Goal: Transaction & Acquisition: Purchase product/service

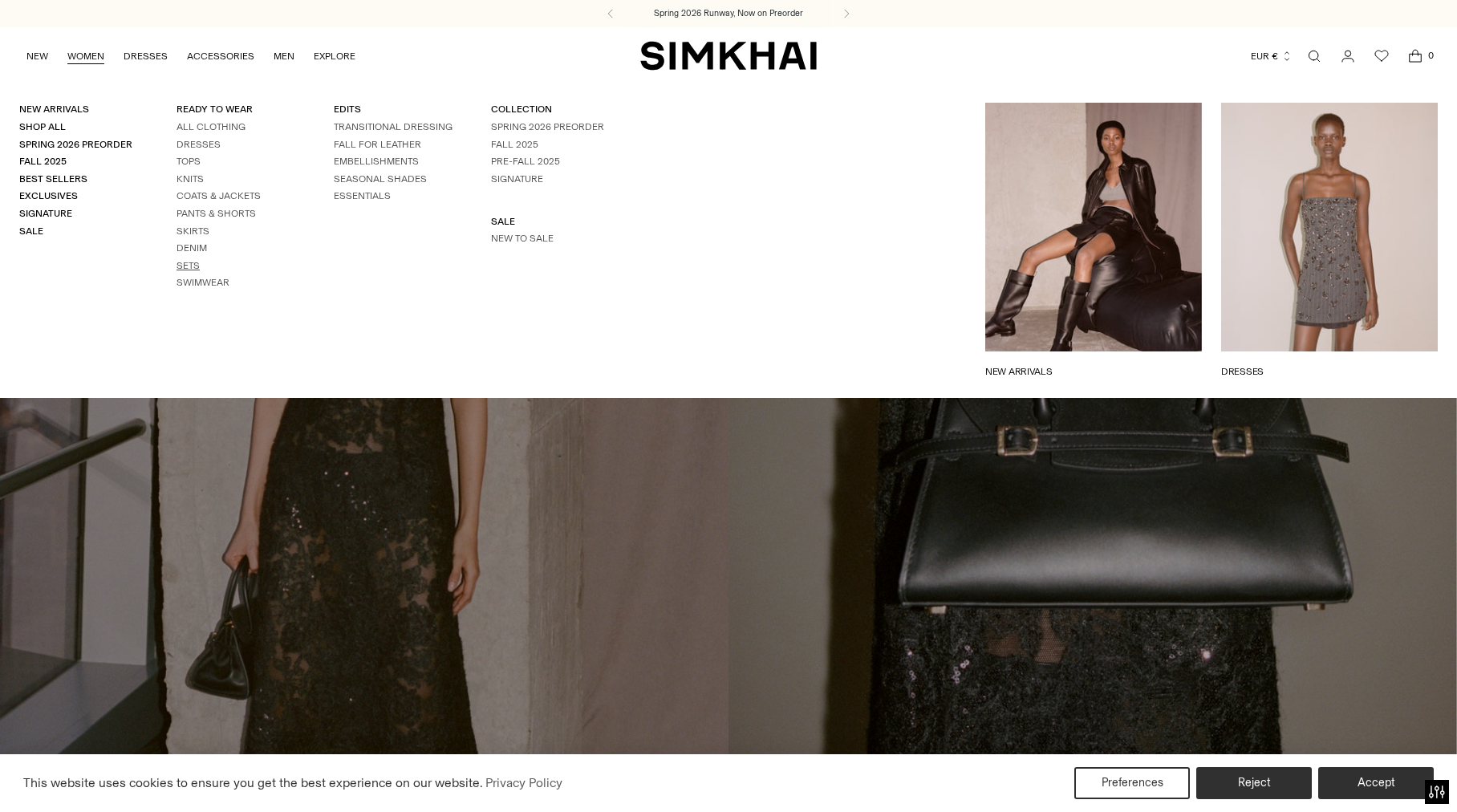
click at [193, 262] on link "Sets" at bounding box center [188, 265] width 24 height 11
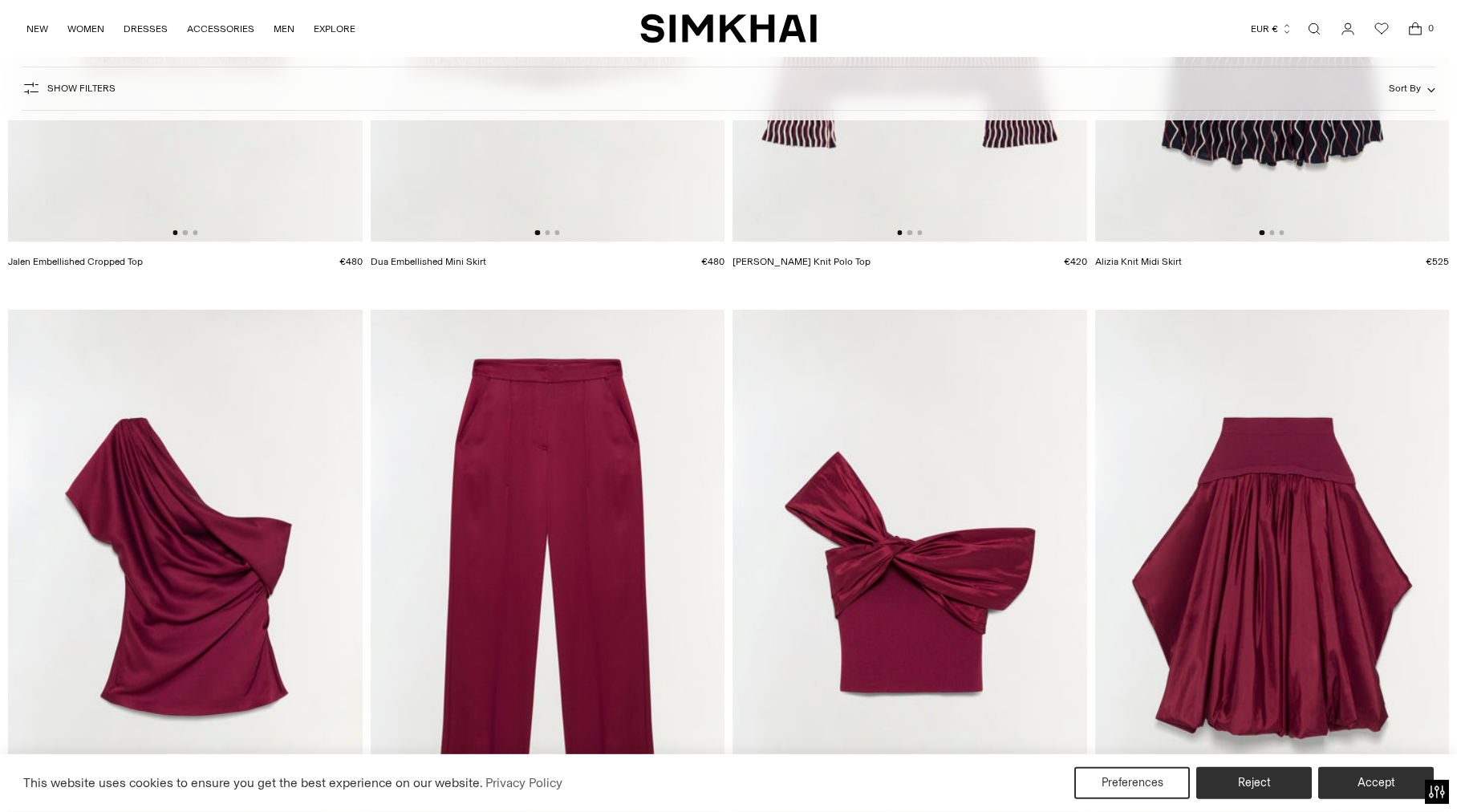
scroll to position [508, 0]
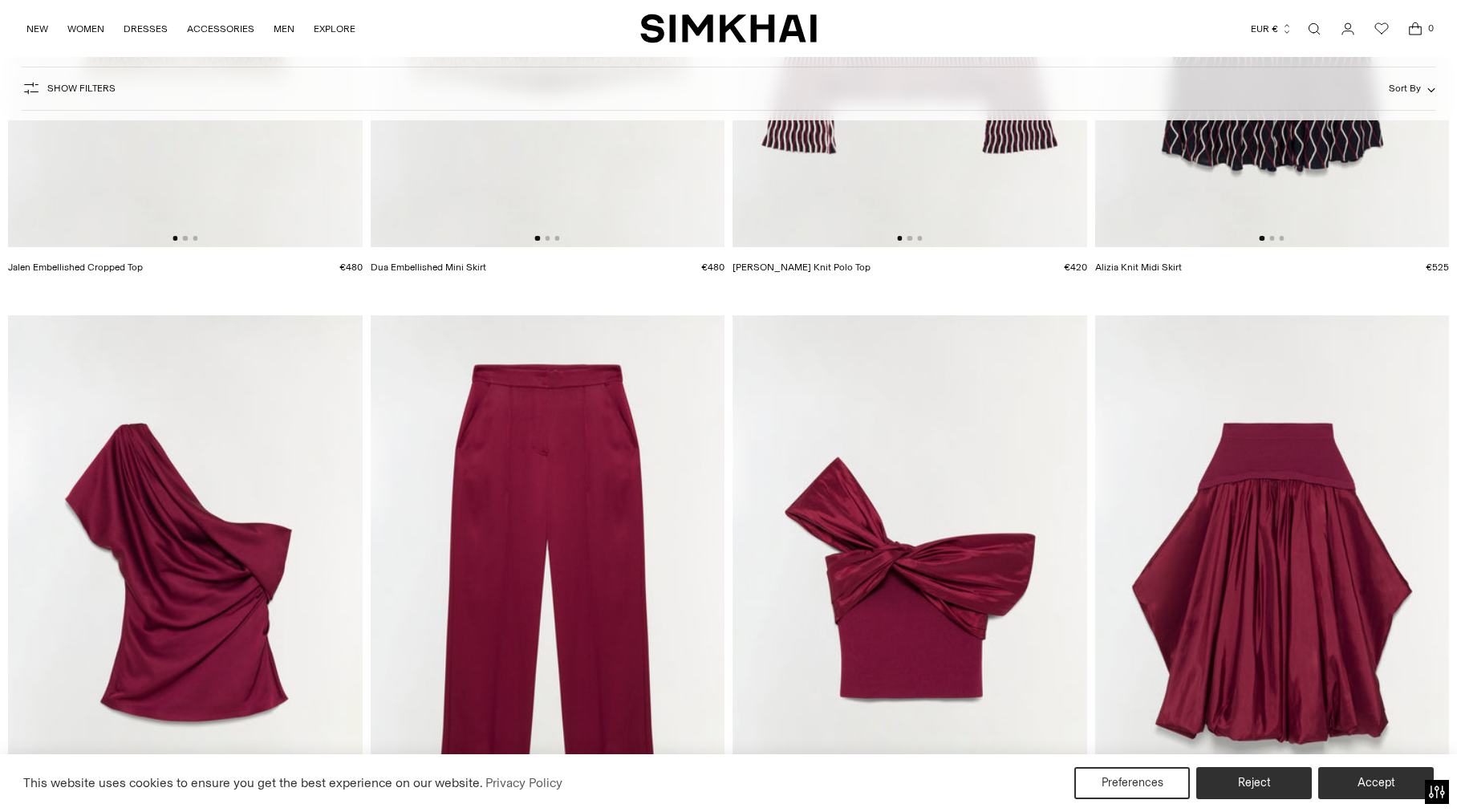
click at [551, 440] on img at bounding box center [548, 581] width 354 height 531
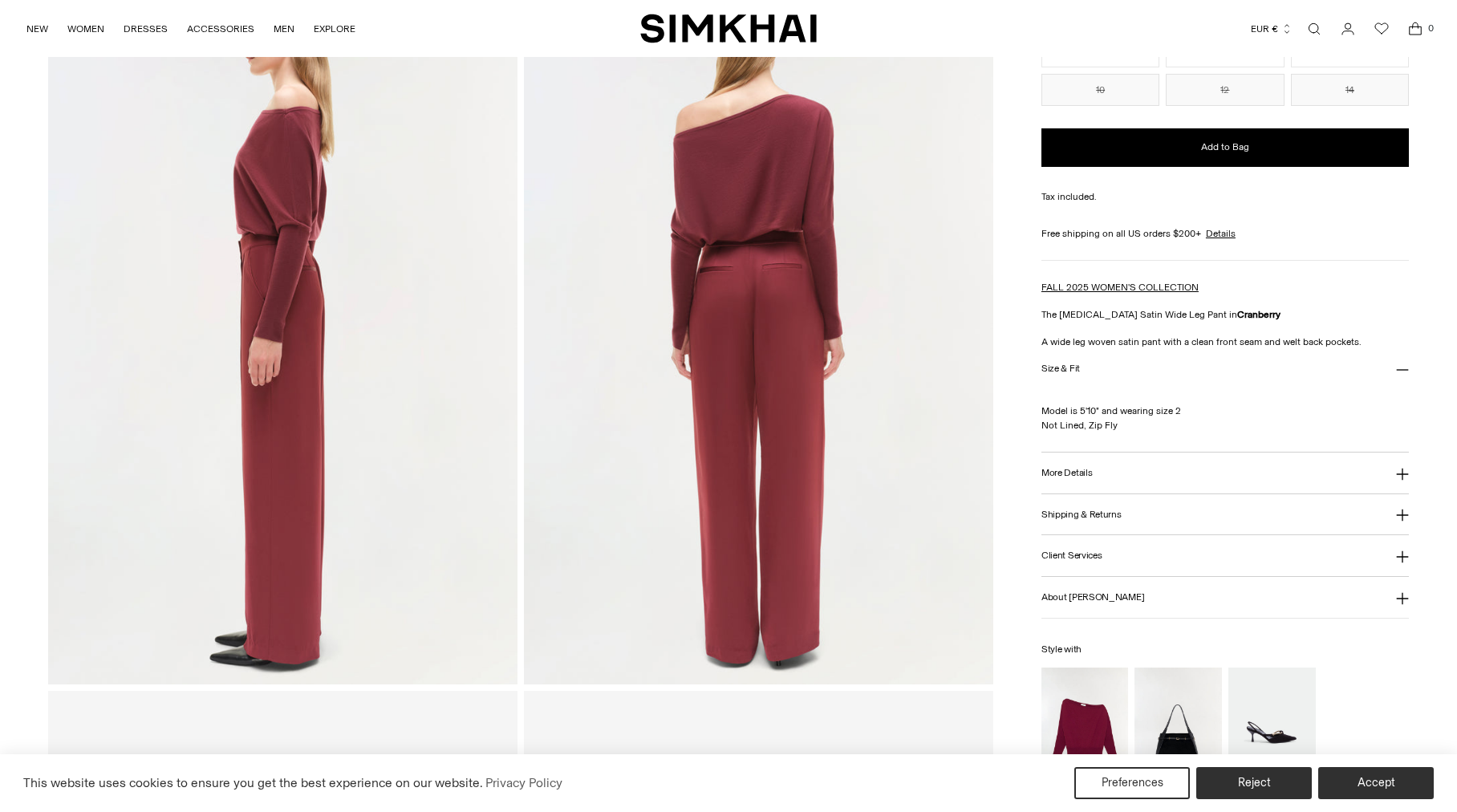
scroll to position [847, 0]
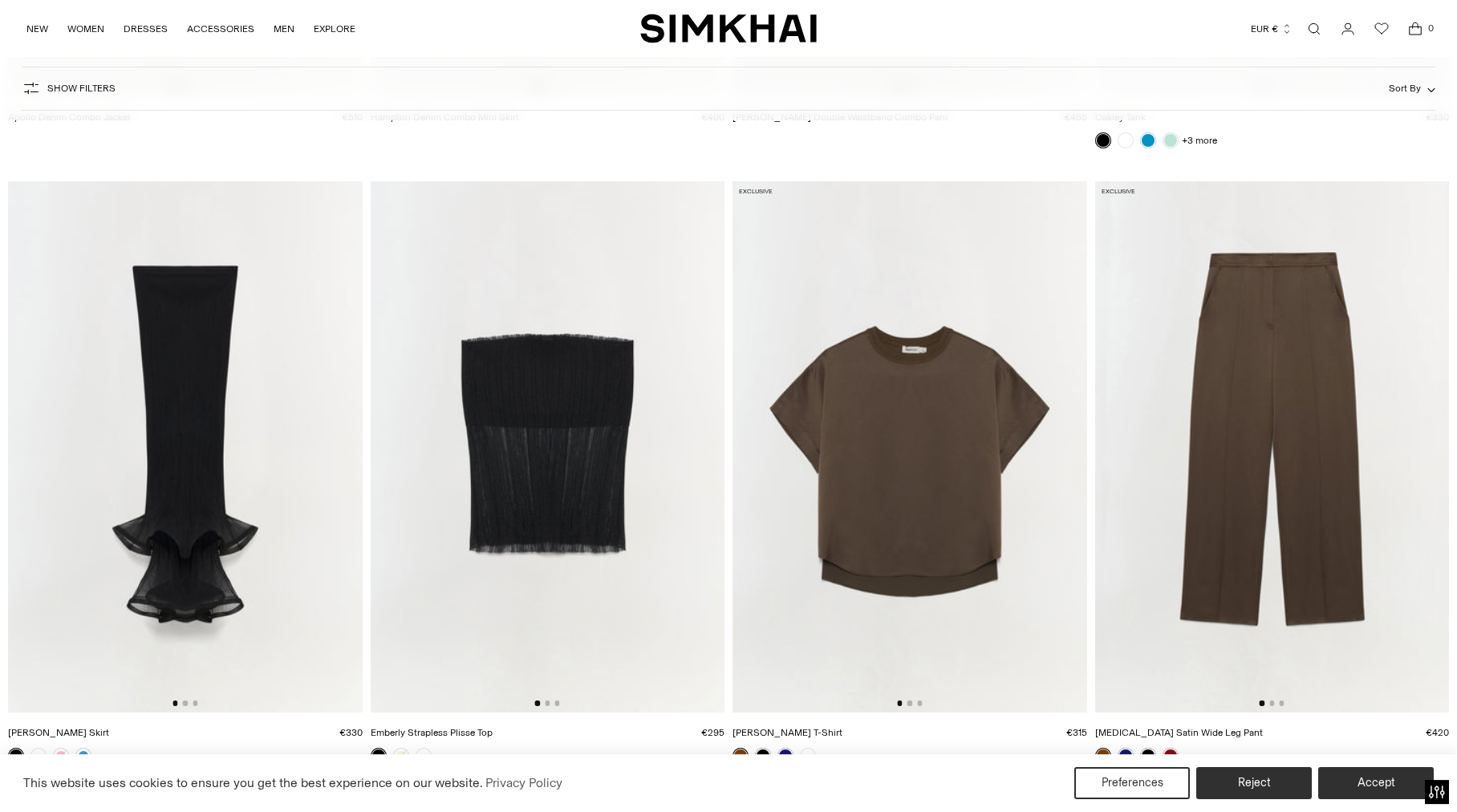
scroll to position [6947, 0]
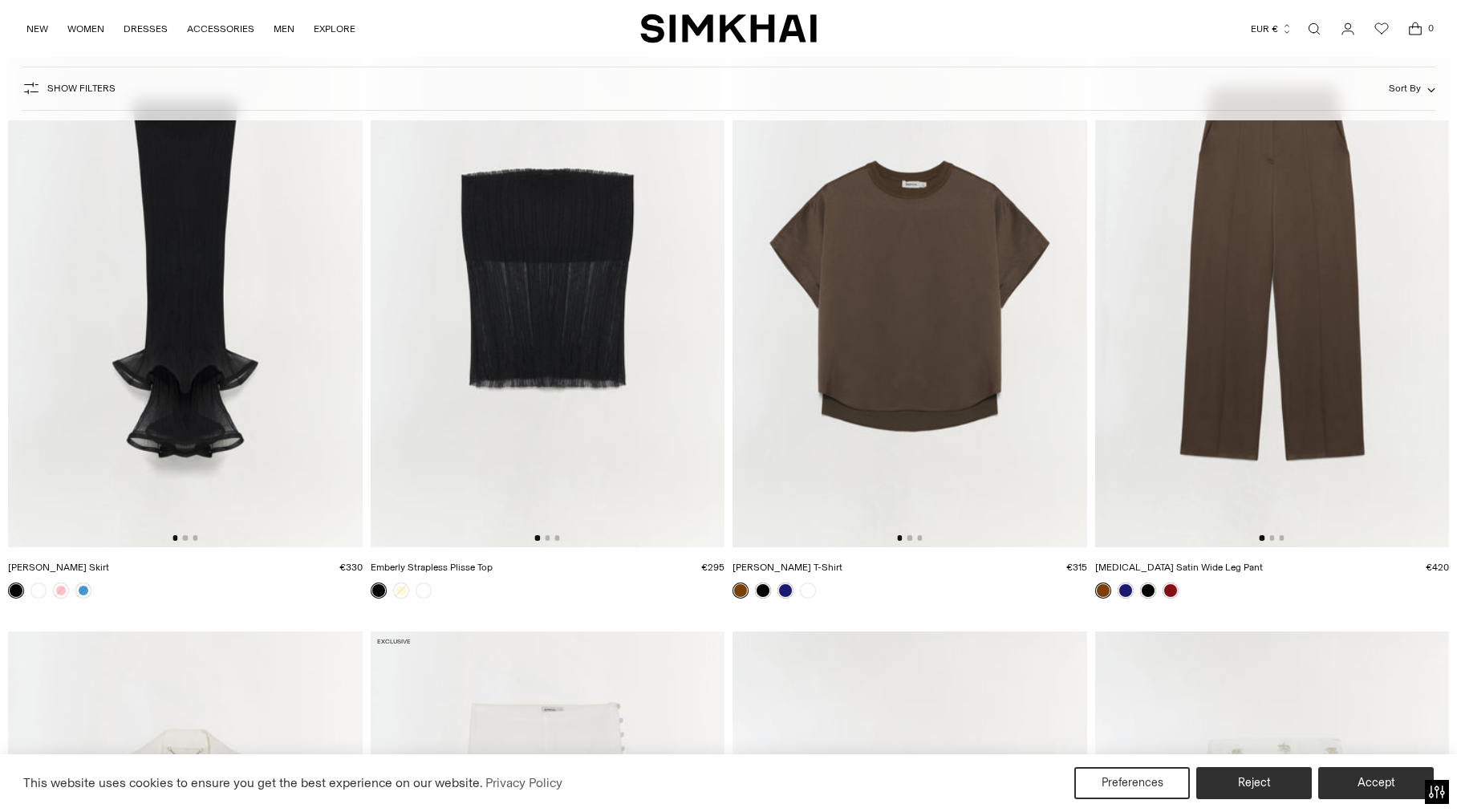
click at [1235, 280] on img at bounding box center [1273, 281] width 354 height 531
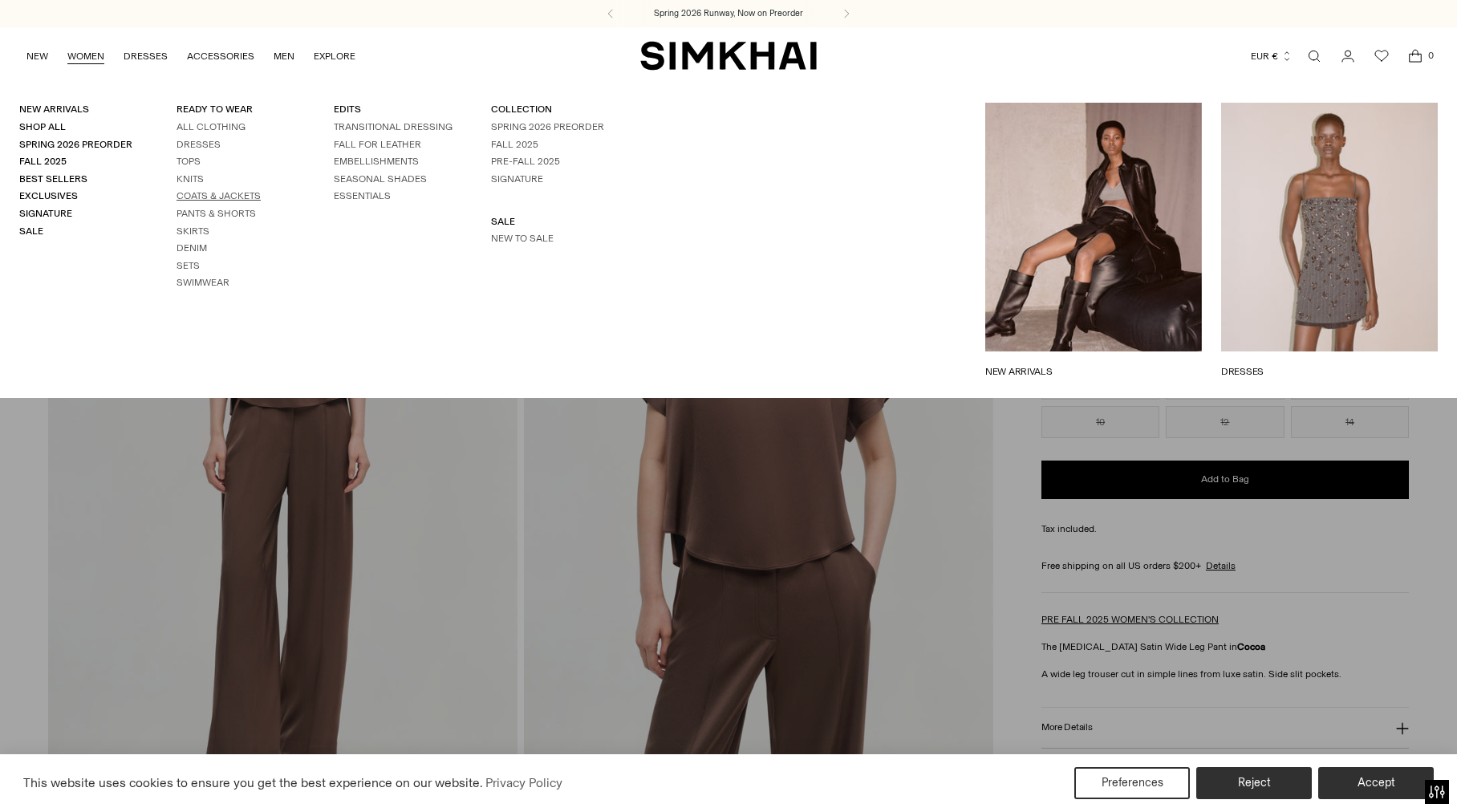
click at [220, 193] on link "Coats & Jackets" at bounding box center [219, 195] width 85 height 11
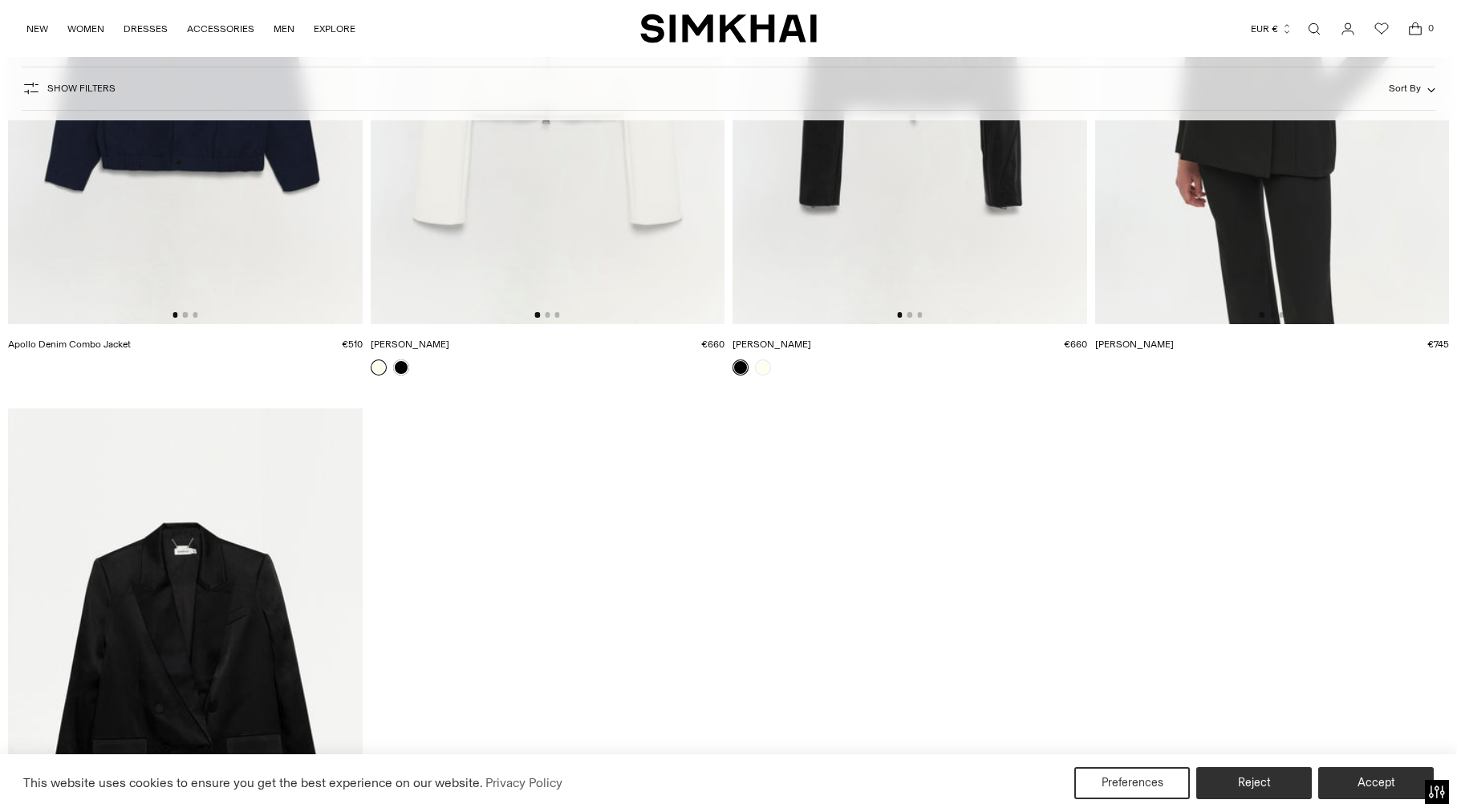
scroll to position [3049, 0]
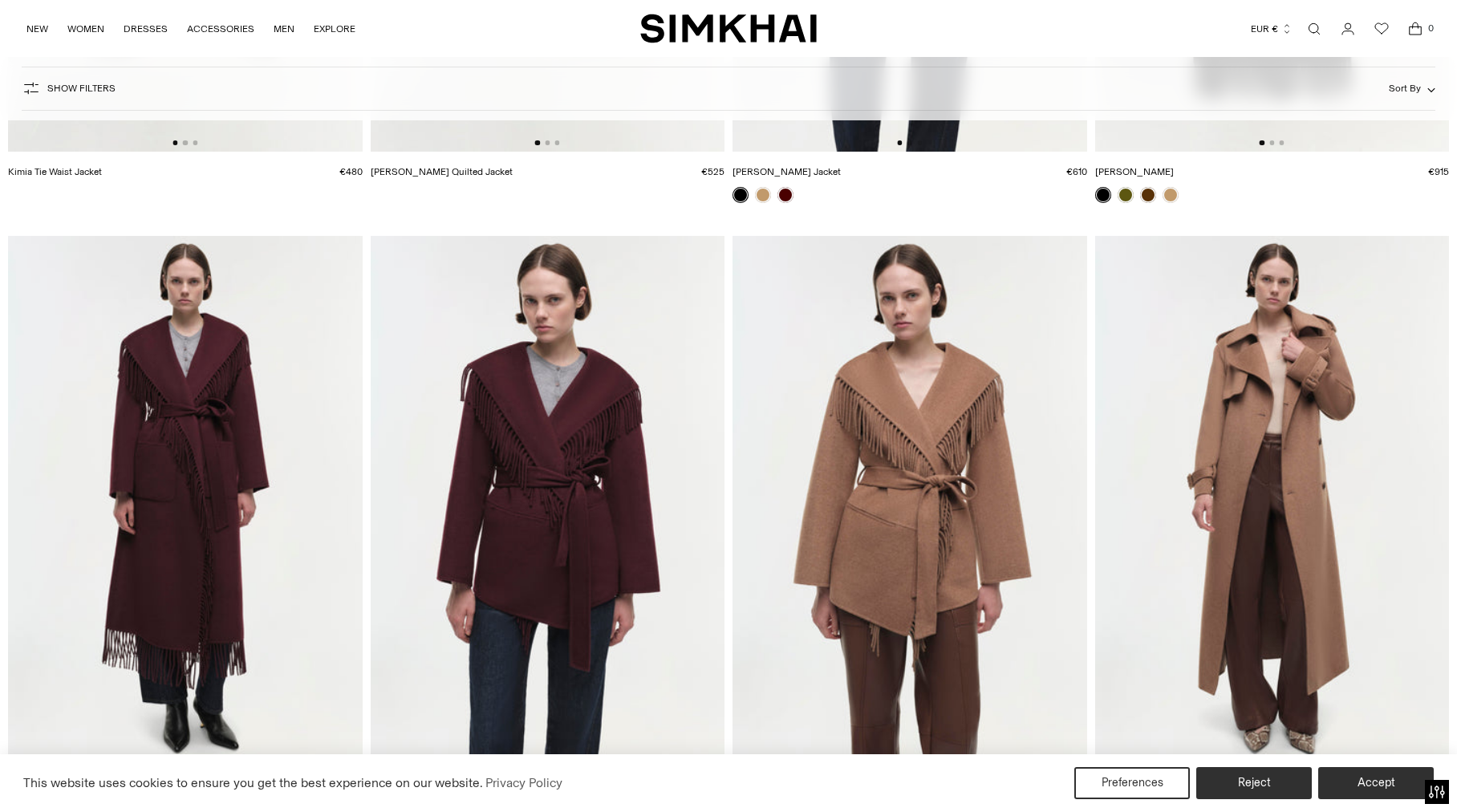
click at [1320, 22] on link "Open search modal" at bounding box center [1314, 29] width 32 height 32
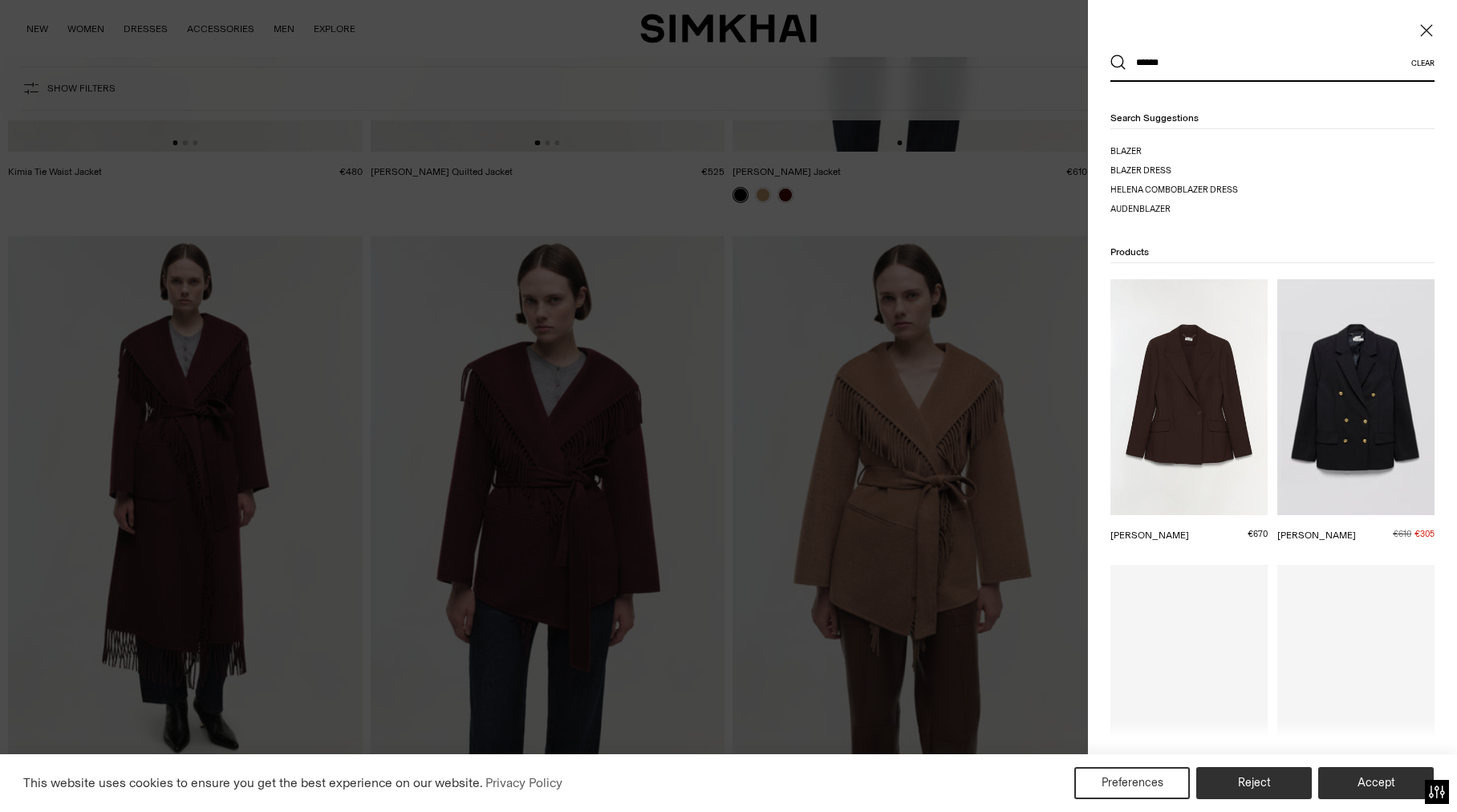
type input "******"
click at [1110, 54] on button "Search" at bounding box center [1118, 62] width 16 height 16
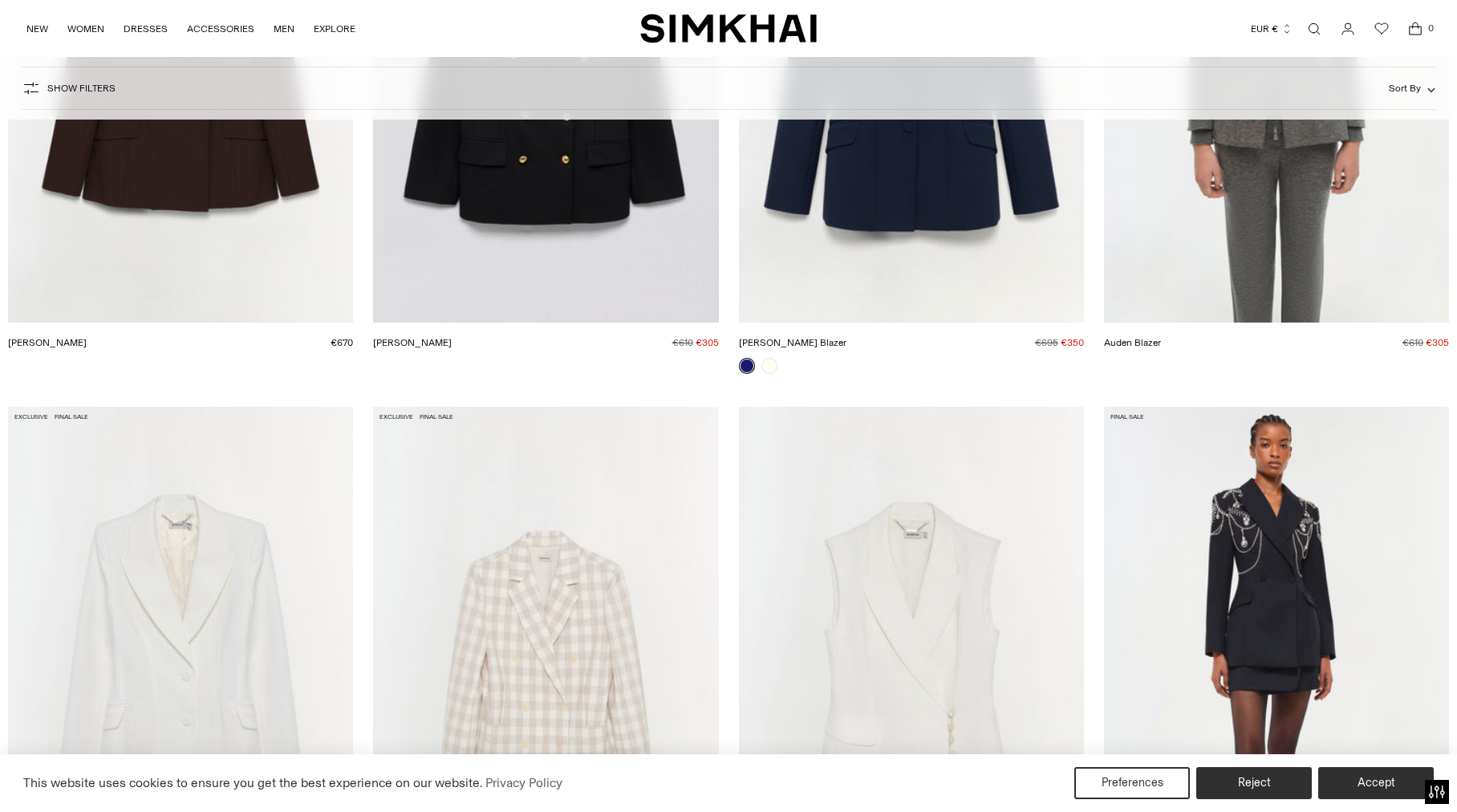
scroll to position [847, 0]
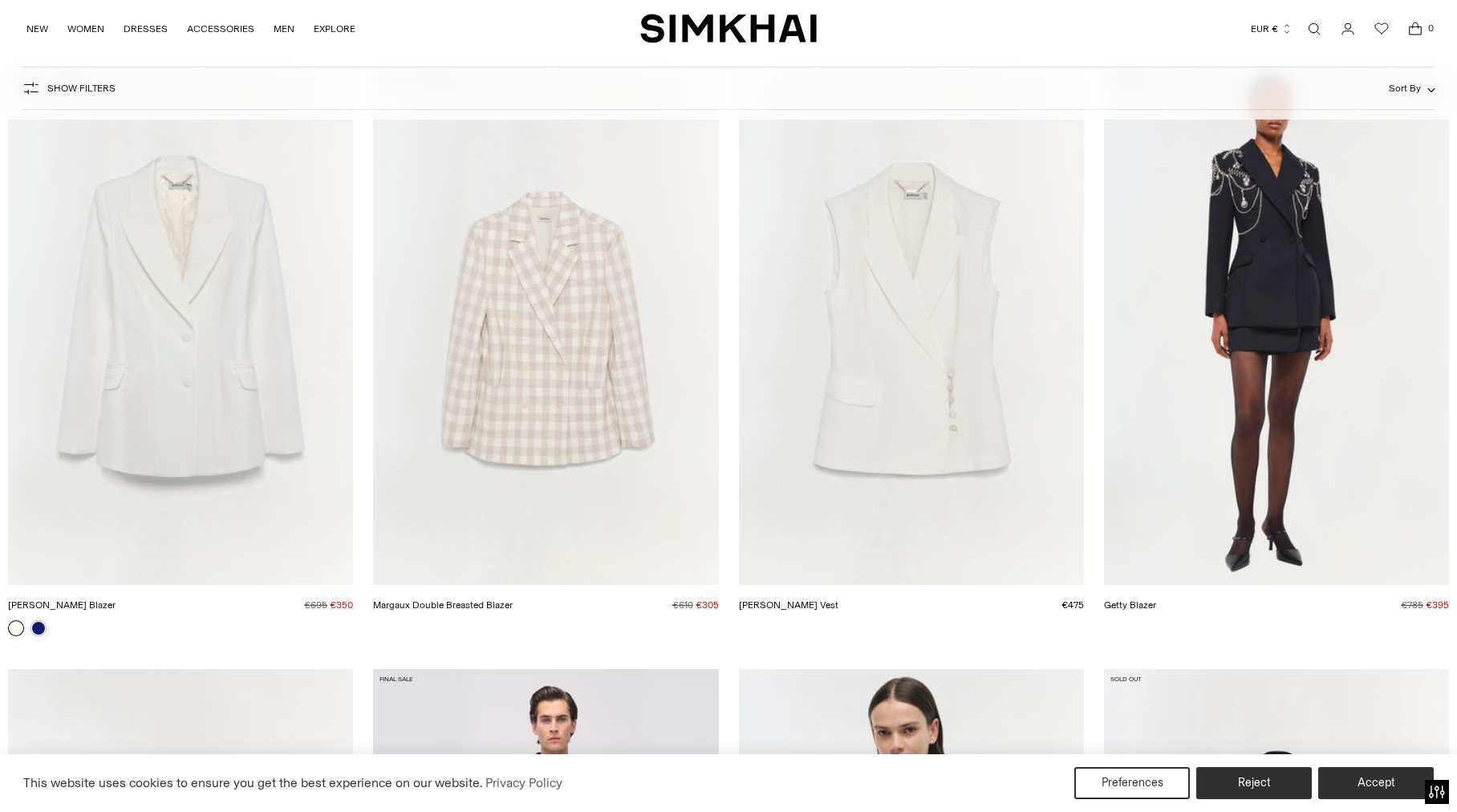
click at [1157, 599] on link "Getty Blazer" at bounding box center [1130, 604] width 52 height 11
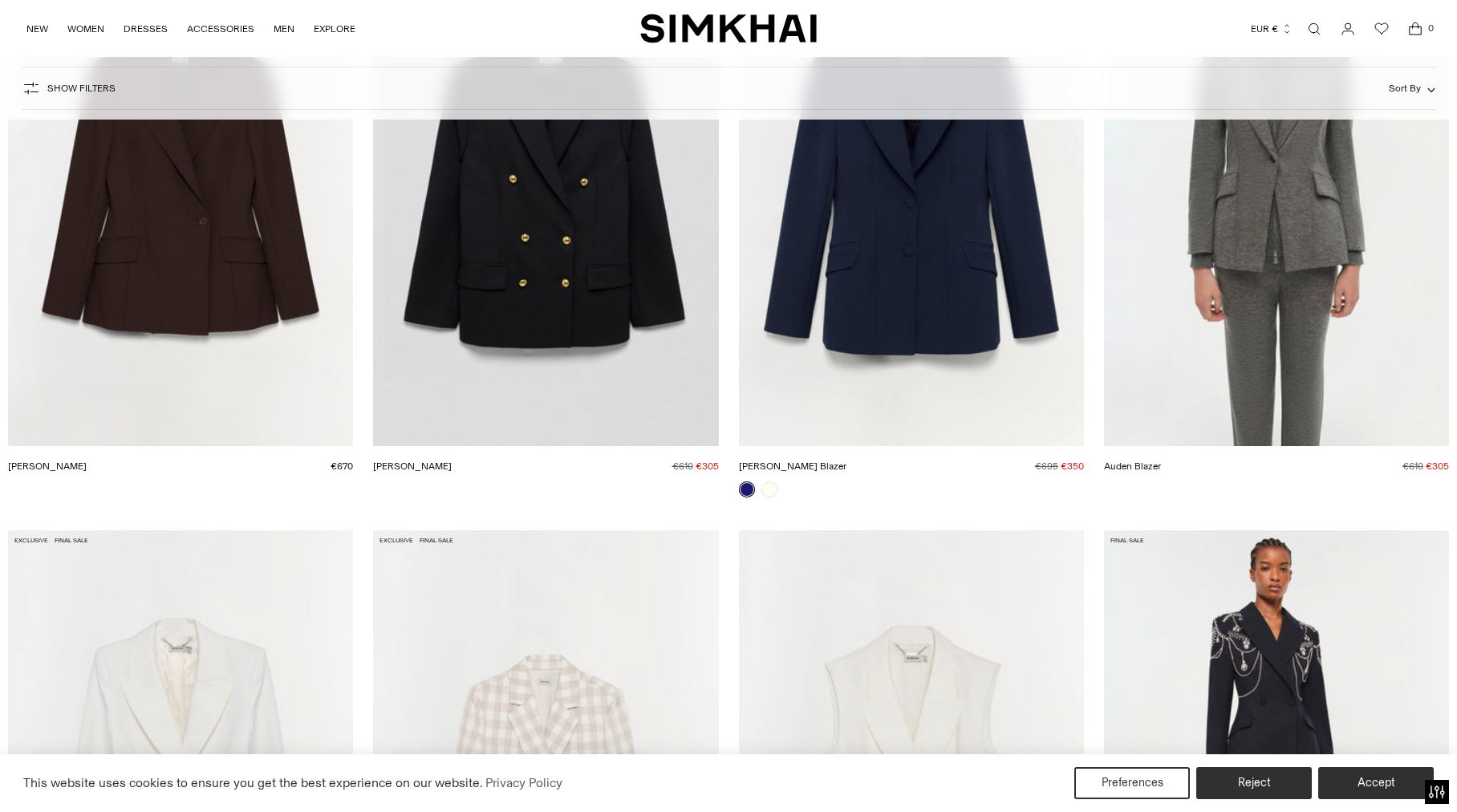
scroll to position [339, 0]
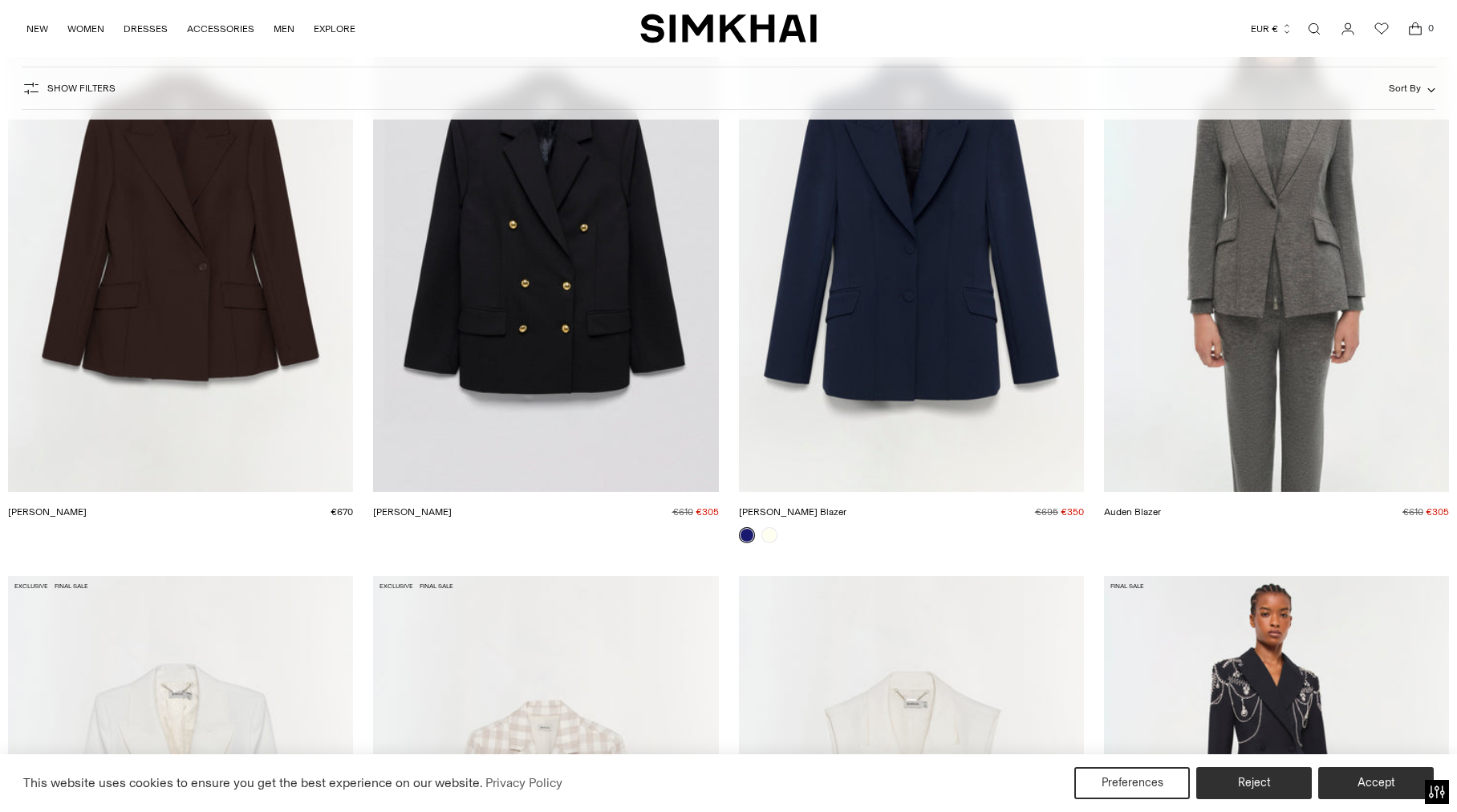
click at [87, 506] on link "[PERSON_NAME]" at bounding box center [47, 511] width 79 height 11
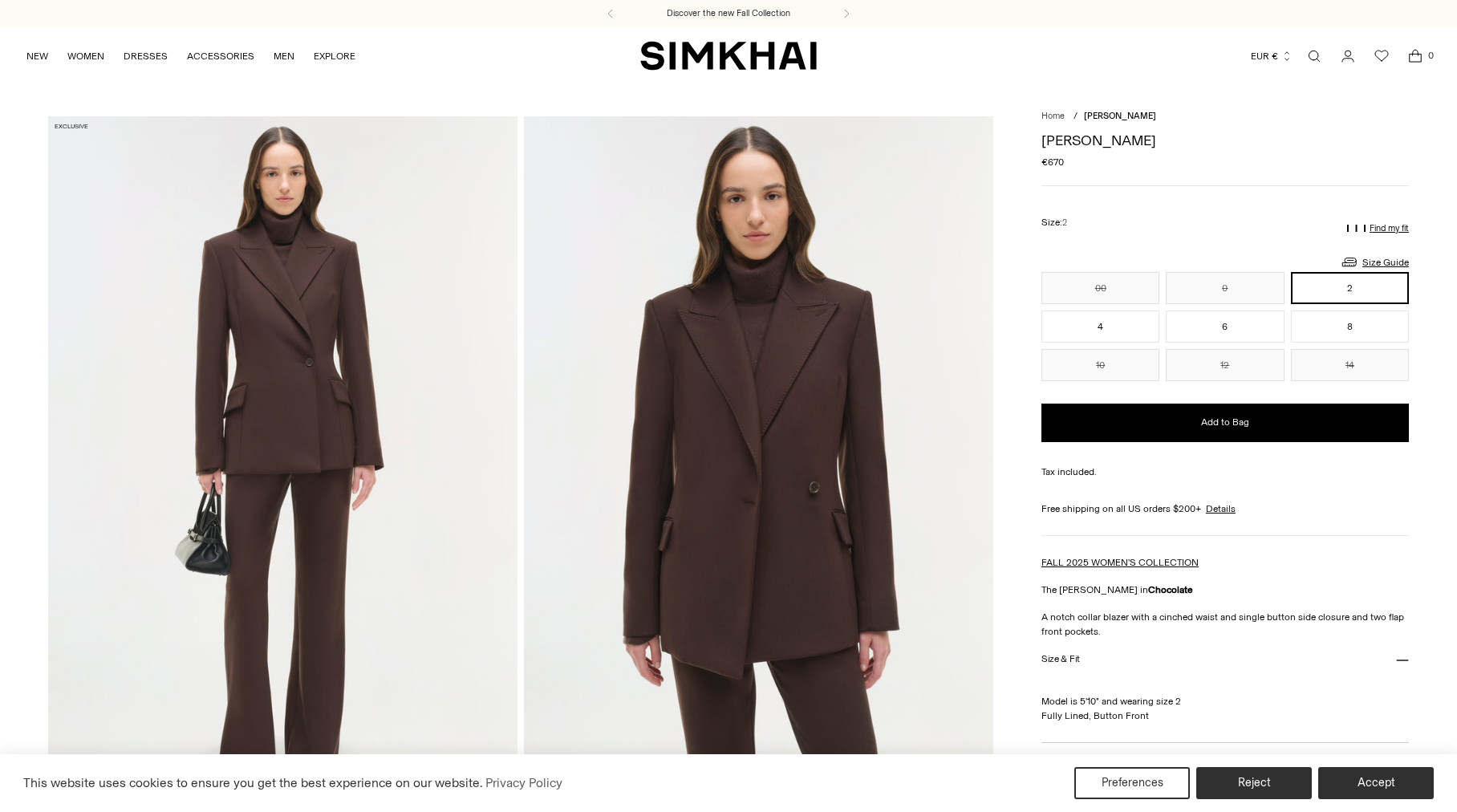
scroll to position [169, 0]
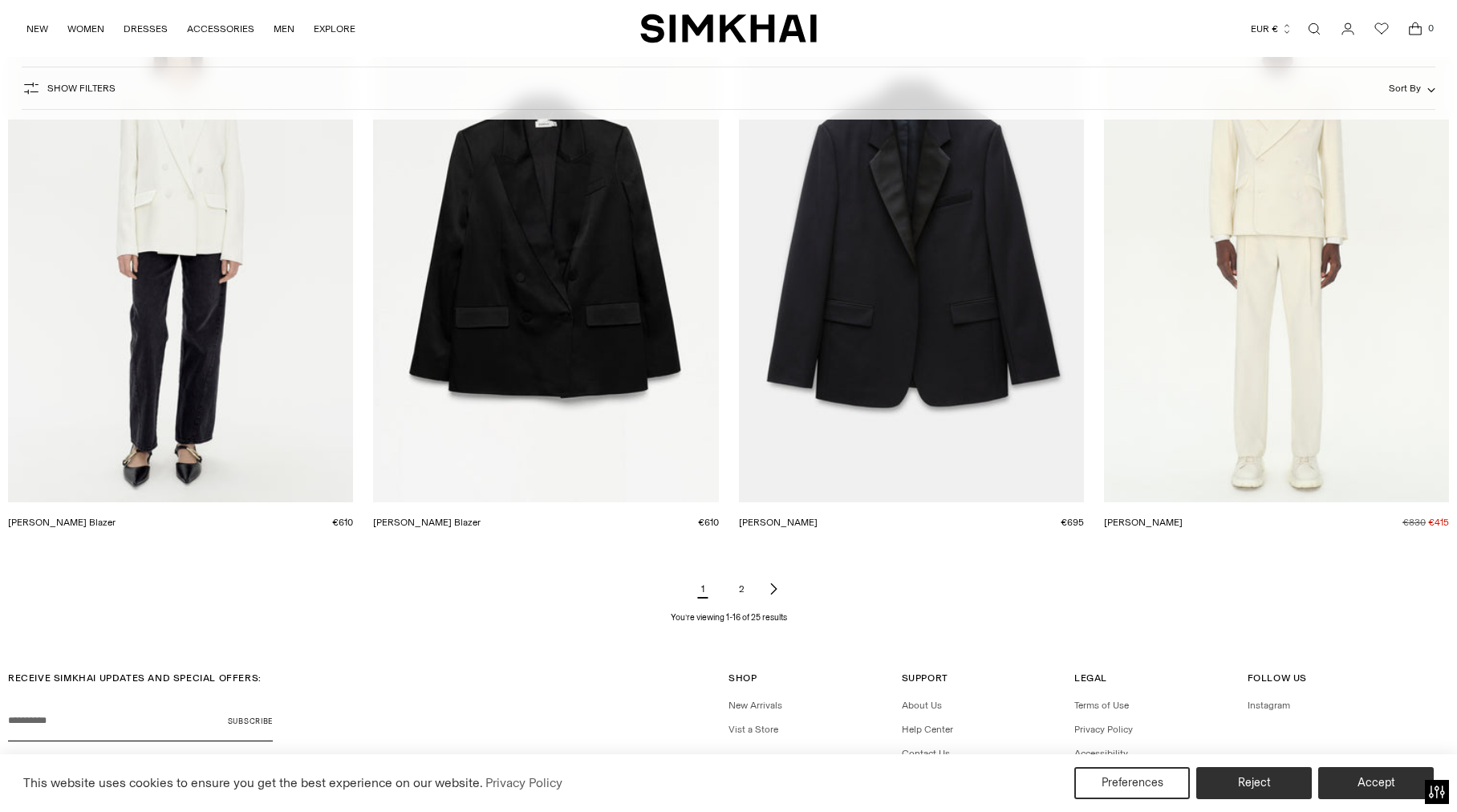
scroll to position [2220, 0]
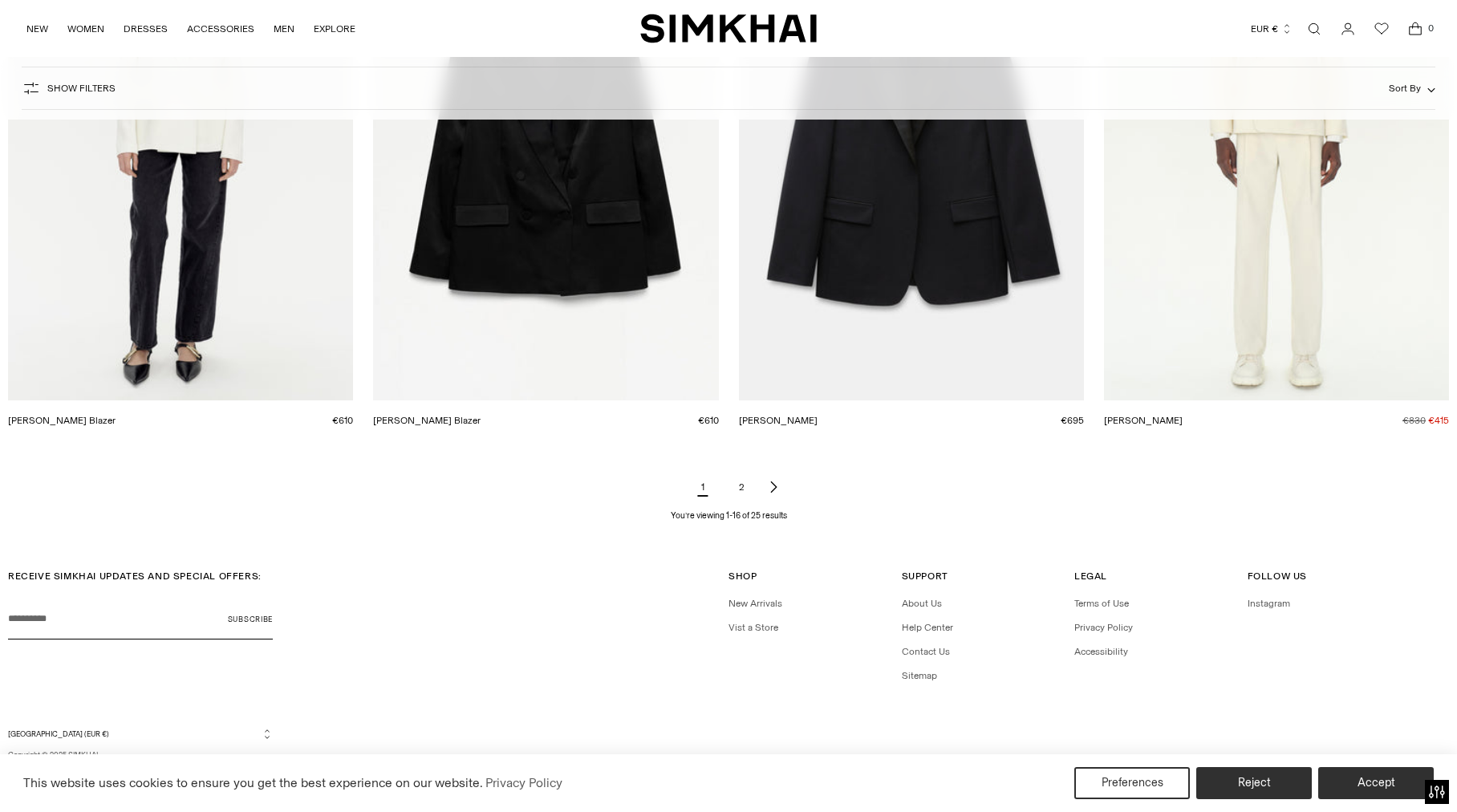
click at [739, 483] on link "2" at bounding box center [741, 486] width 32 height 32
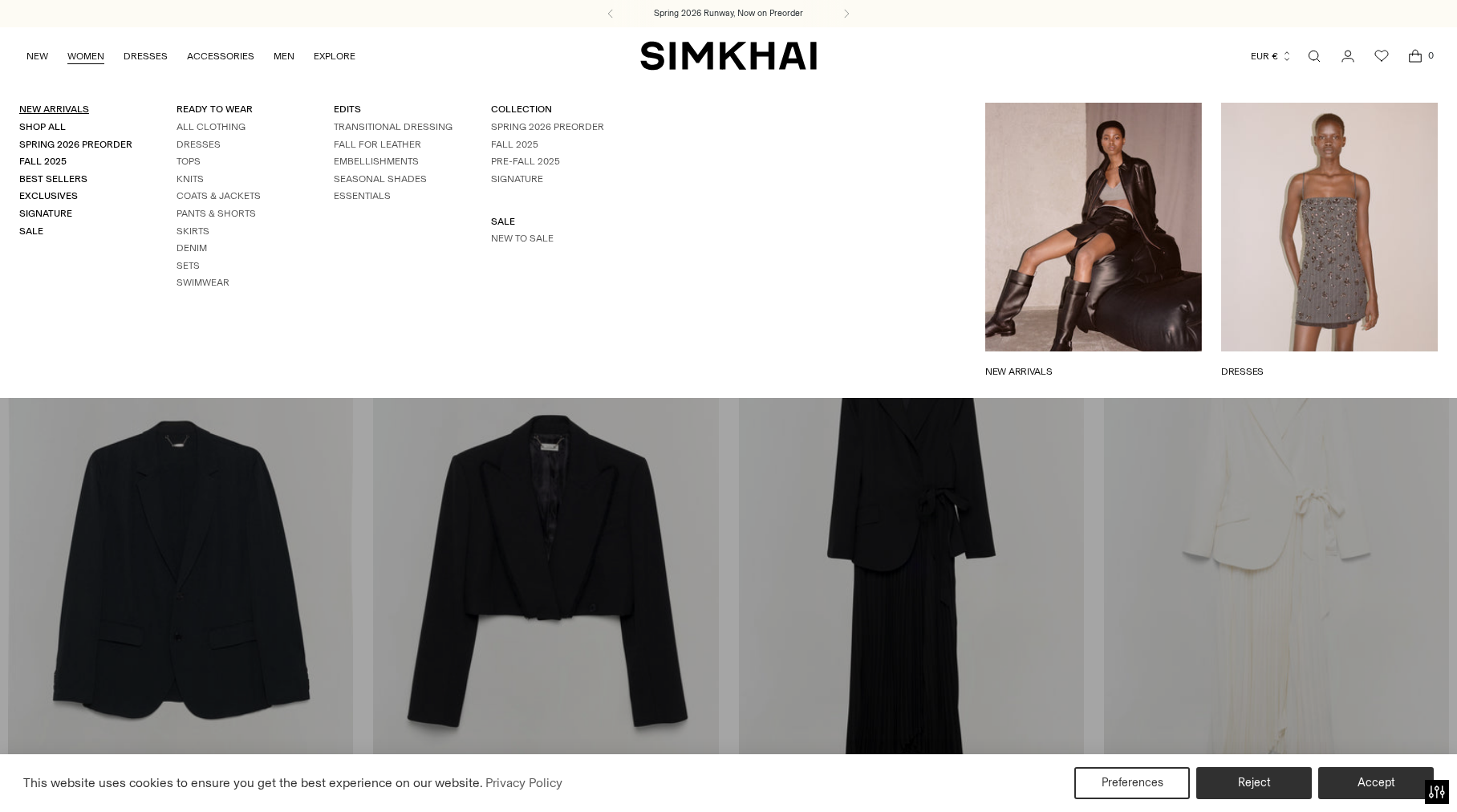
click at [60, 110] on link "New Arrivals" at bounding box center [54, 108] width 70 height 11
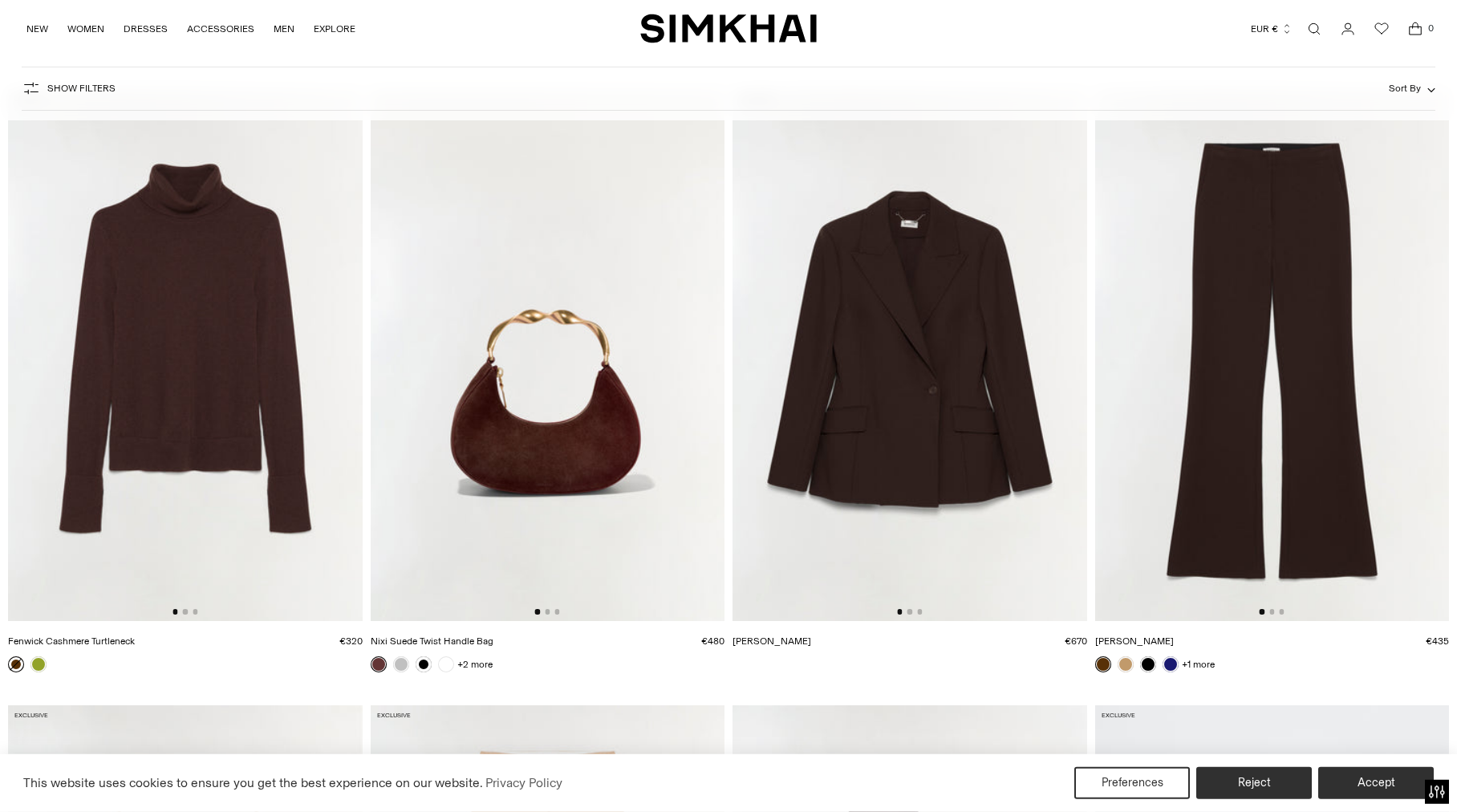
scroll to position [6269, 0]
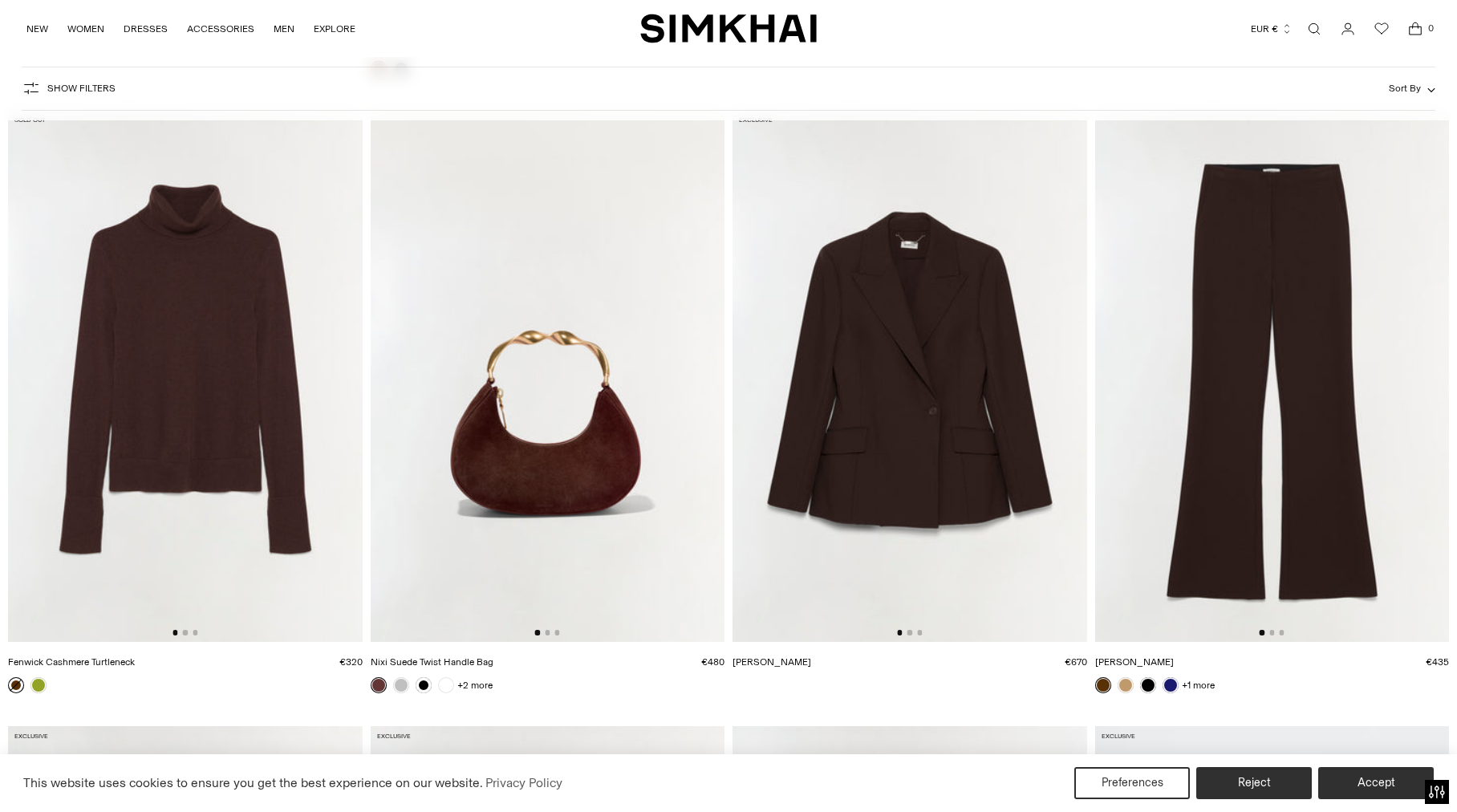
click at [922, 384] on img at bounding box center [910, 376] width 354 height 531
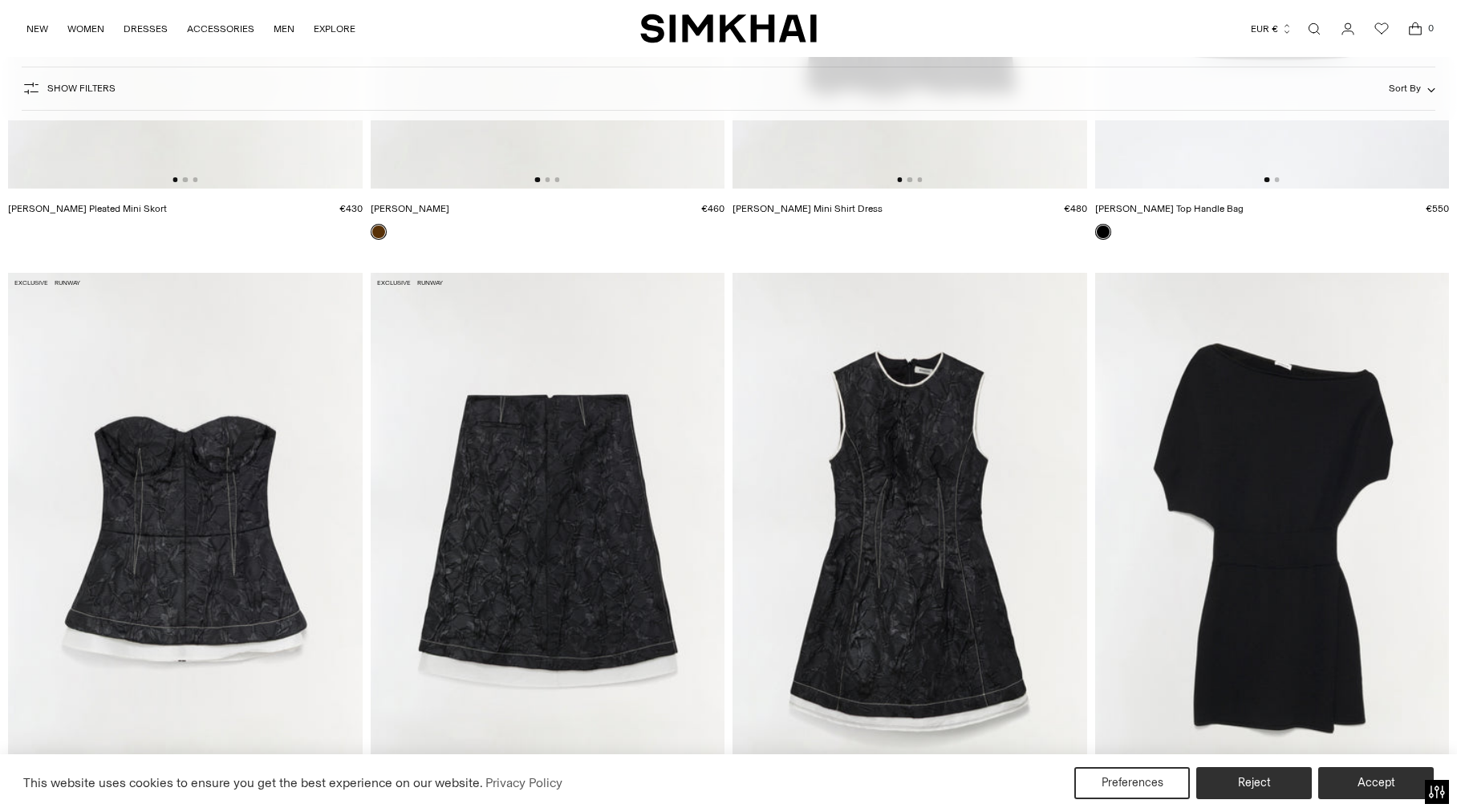
scroll to position [12537, 0]
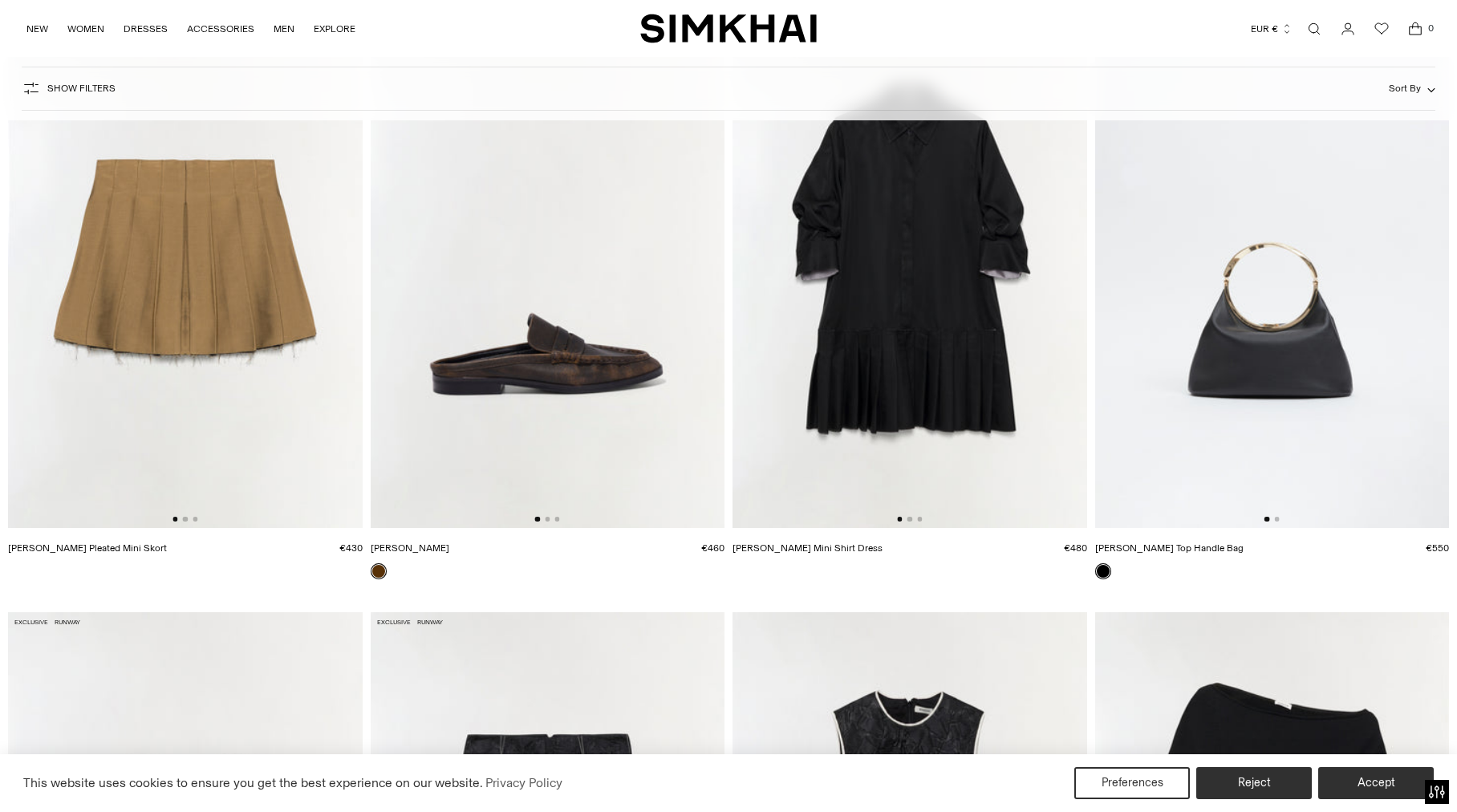
click at [560, 372] on img at bounding box center [548, 263] width 354 height 531
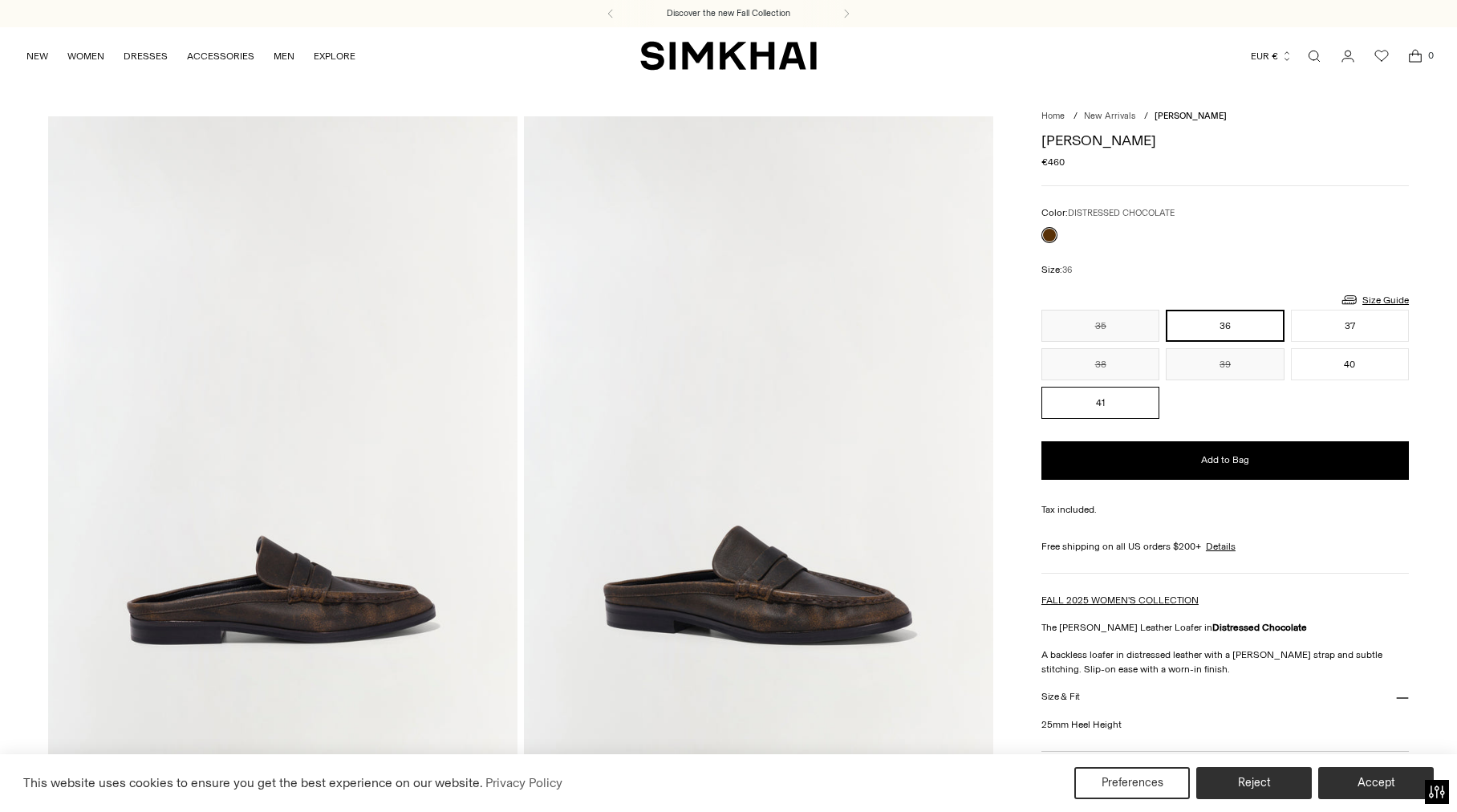
click at [1114, 398] on button "41" at bounding box center [1101, 403] width 118 height 32
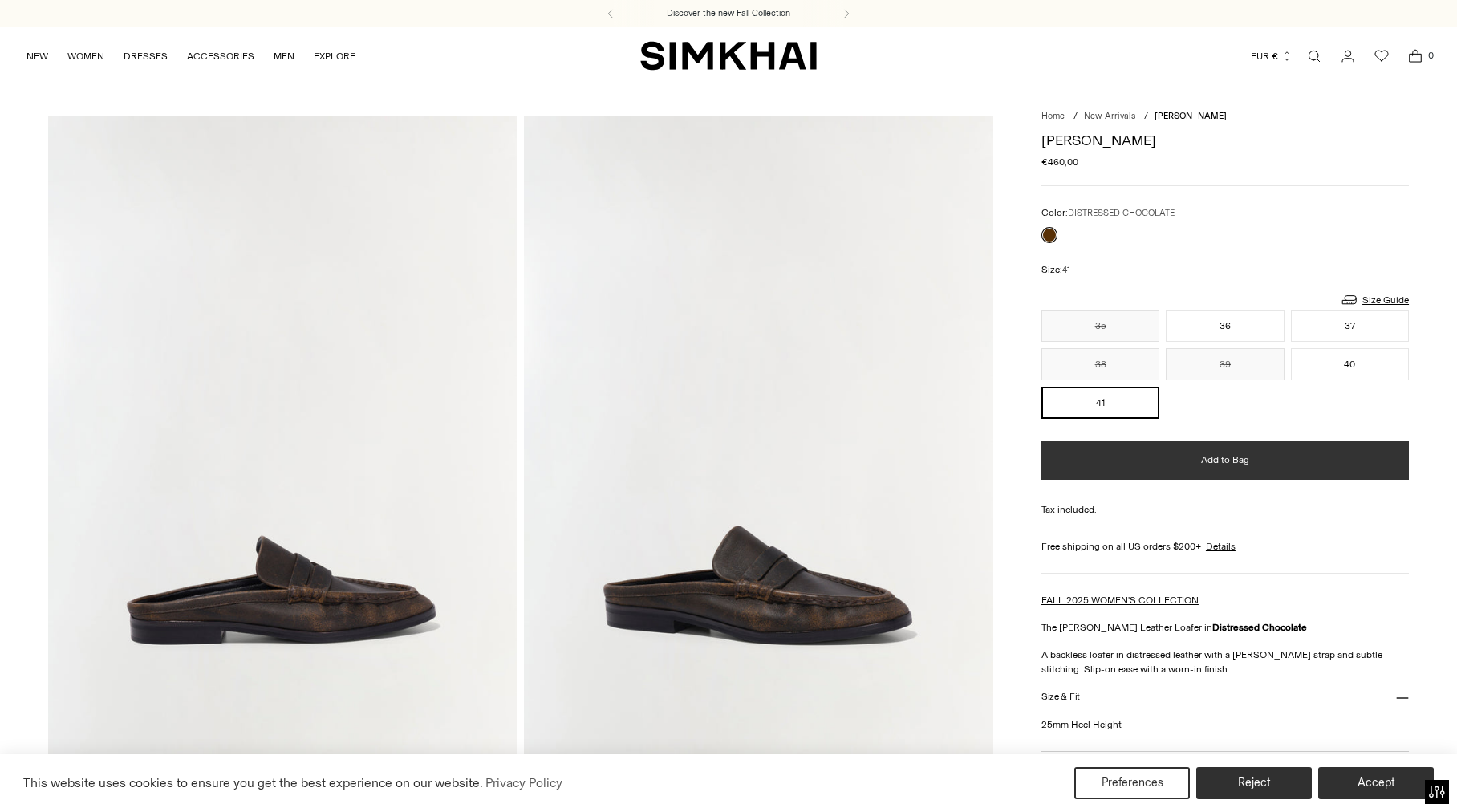
click at [1186, 463] on button "Add to Bag" at bounding box center [1225, 460] width 367 height 38
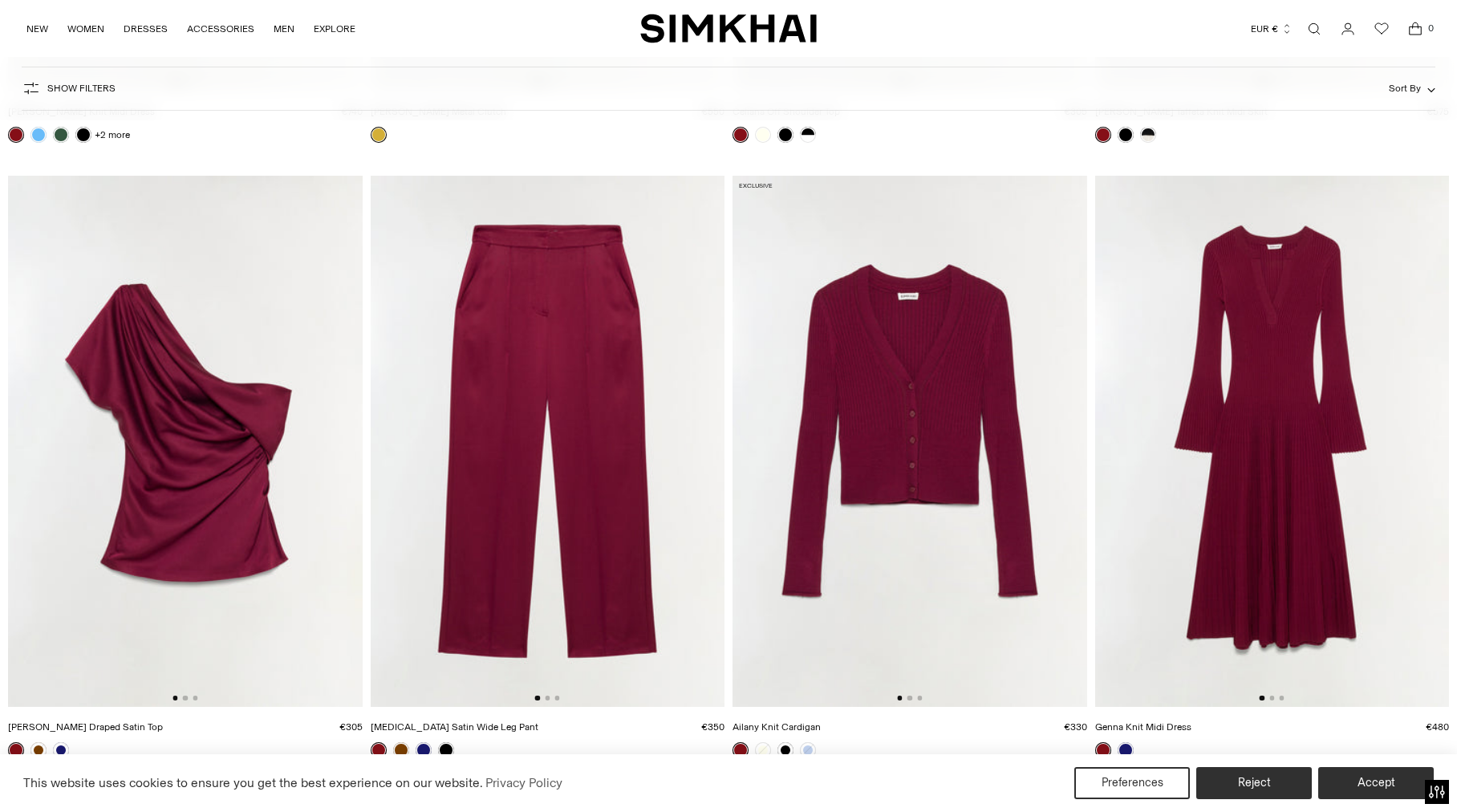
scroll to position [15249, 0]
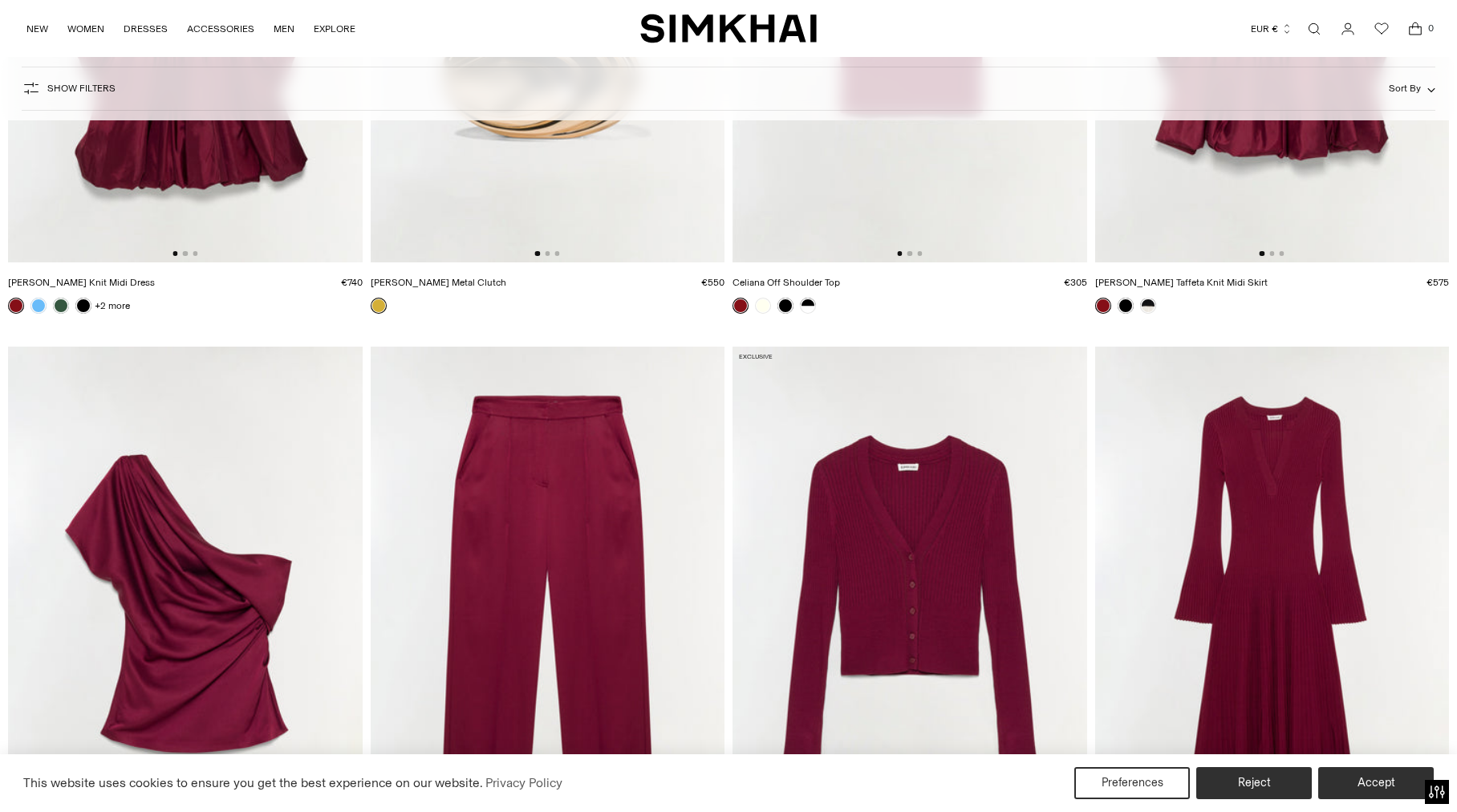
click at [623, 513] on img at bounding box center [548, 612] width 354 height 531
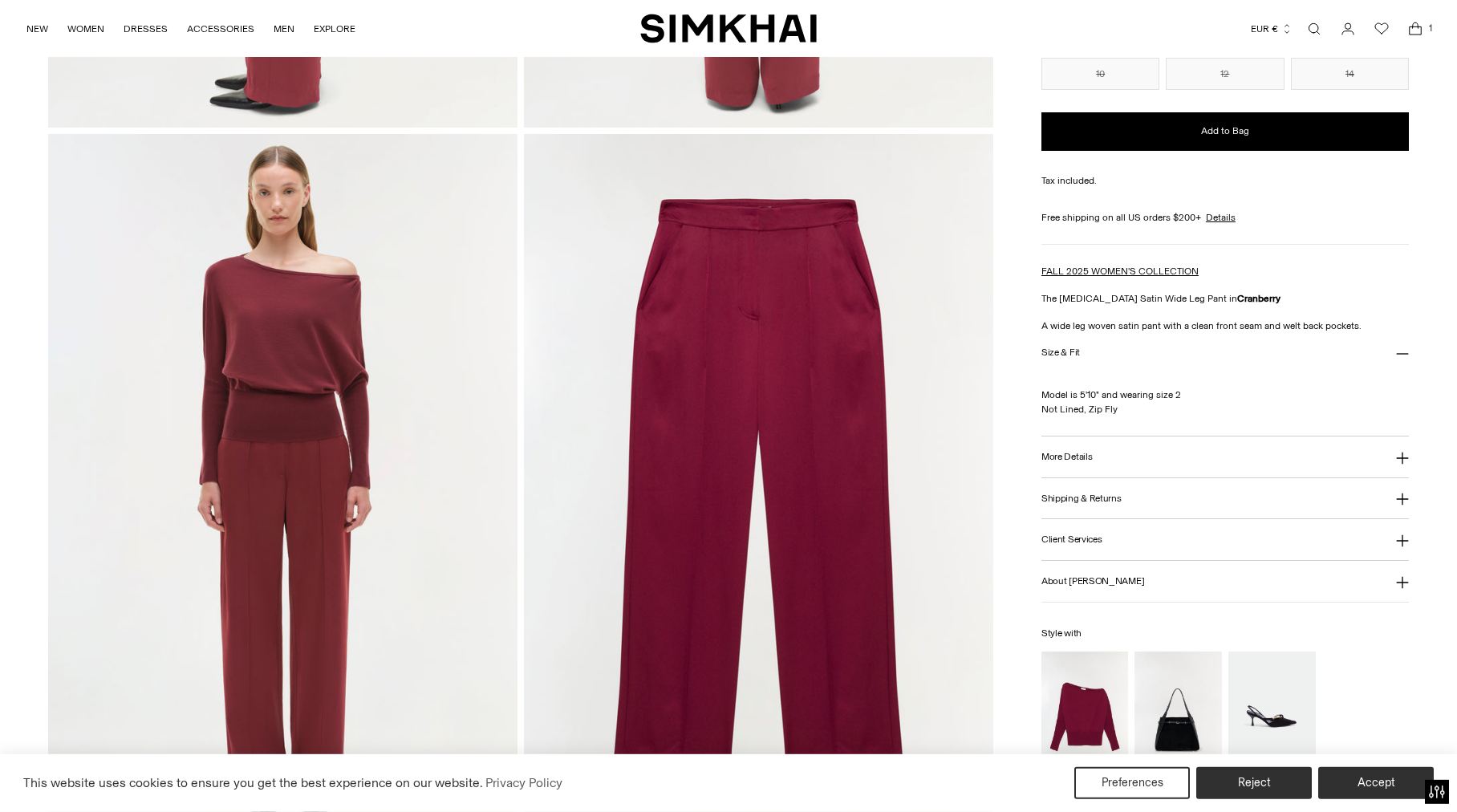
scroll to position [1525, 0]
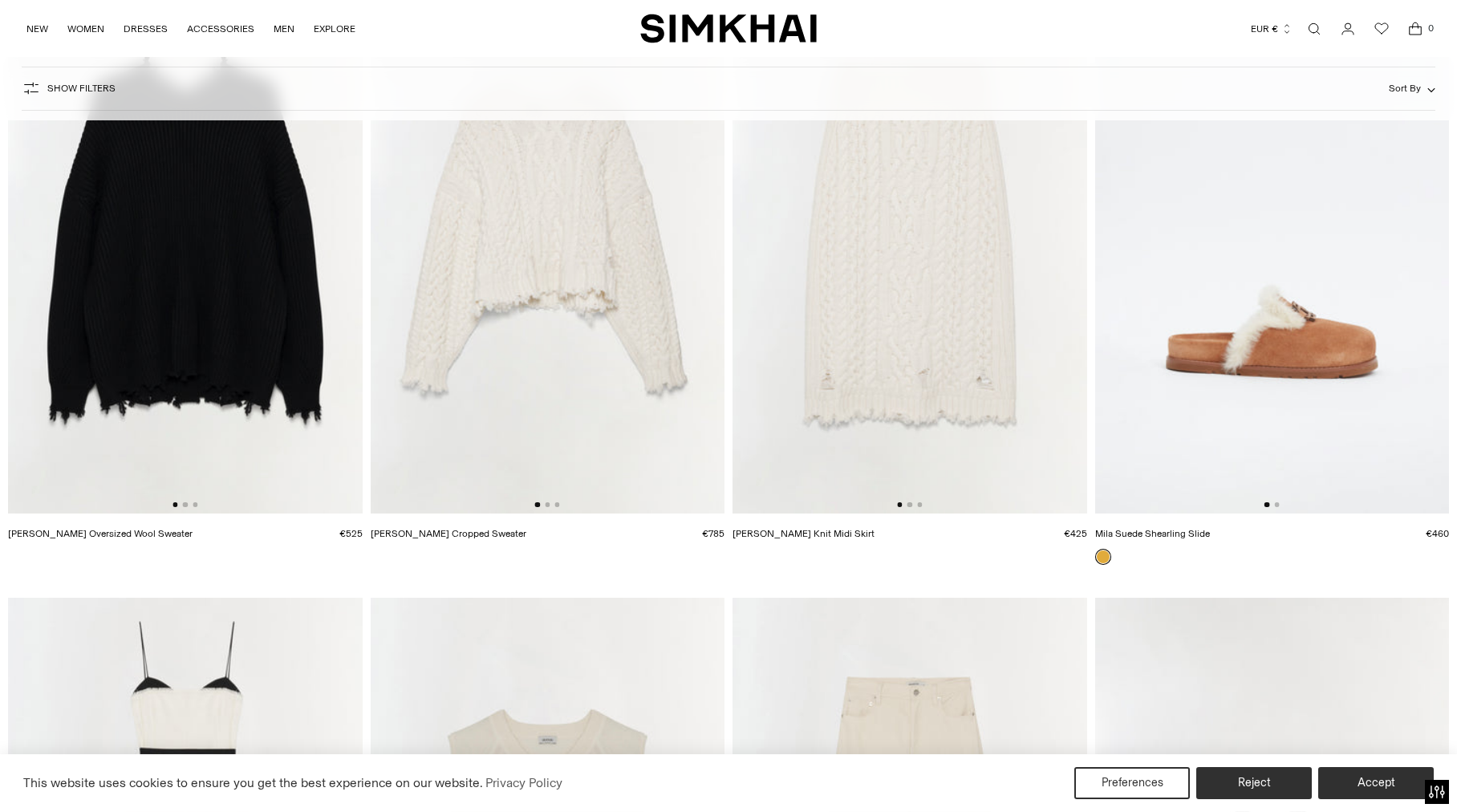
scroll to position [27270, 0]
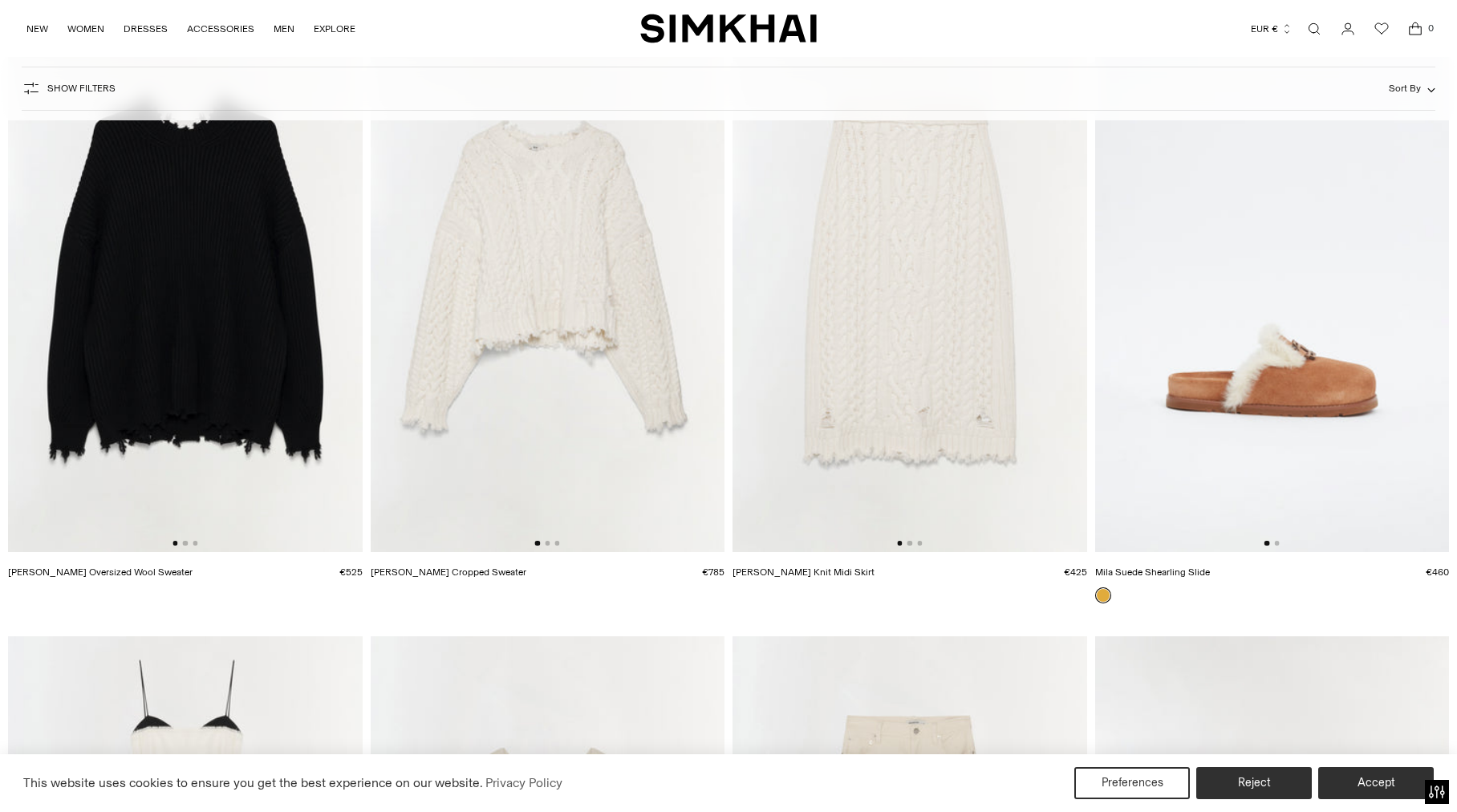
click at [951, 337] on img at bounding box center [910, 286] width 354 height 531
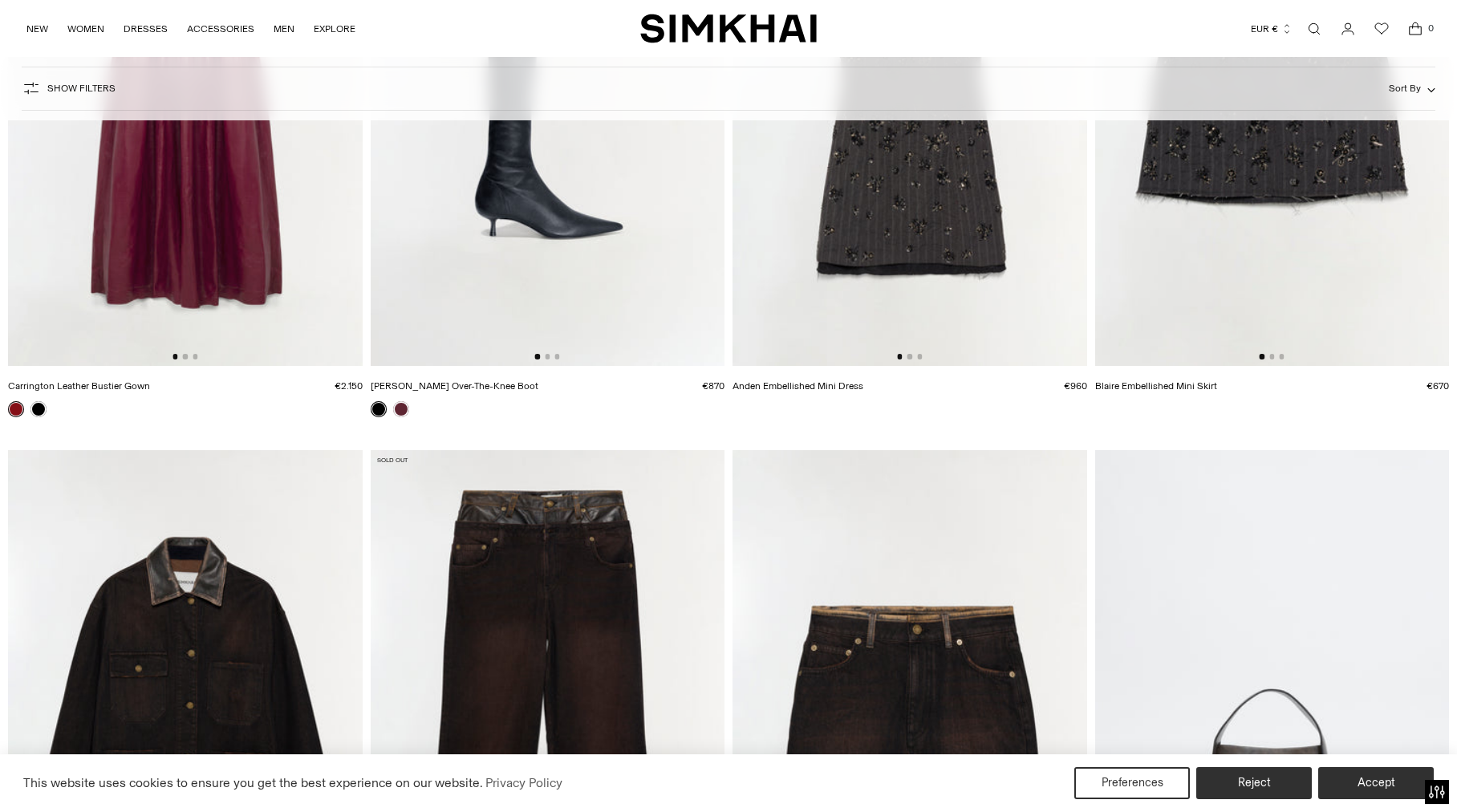
scroll to position [1211, 0]
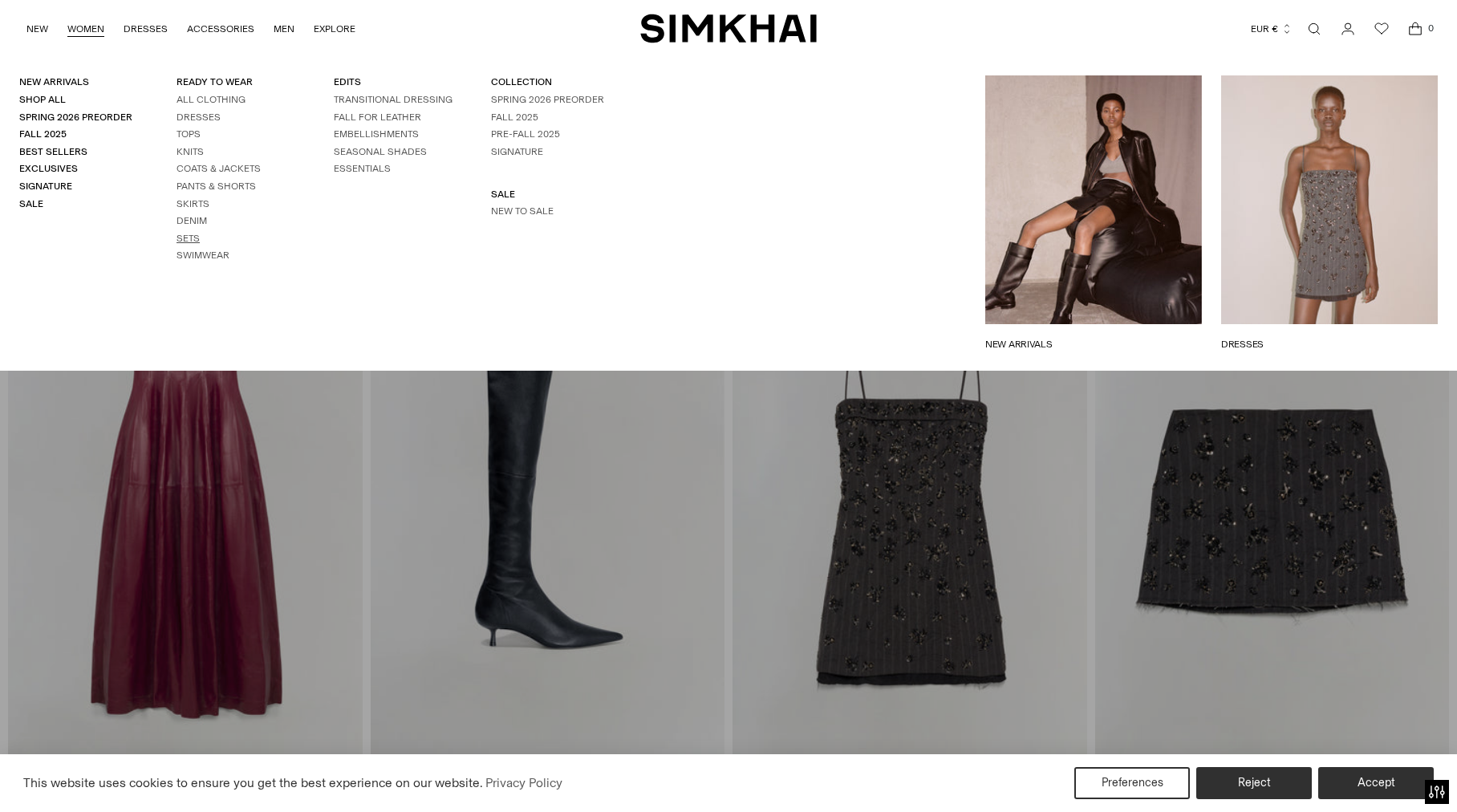
click at [194, 237] on link "Sets" at bounding box center [188, 237] width 24 height 11
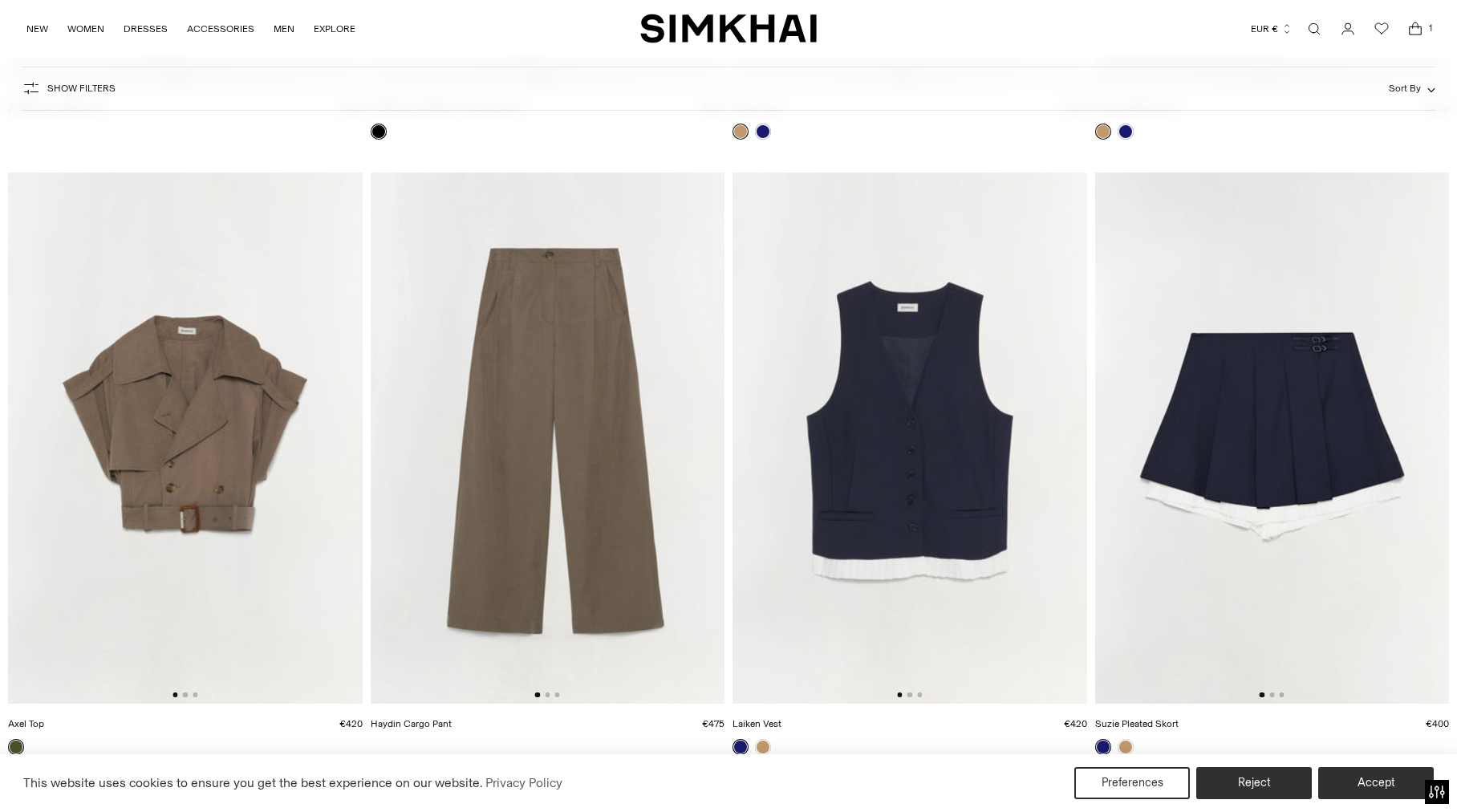
scroll to position [5590, 0]
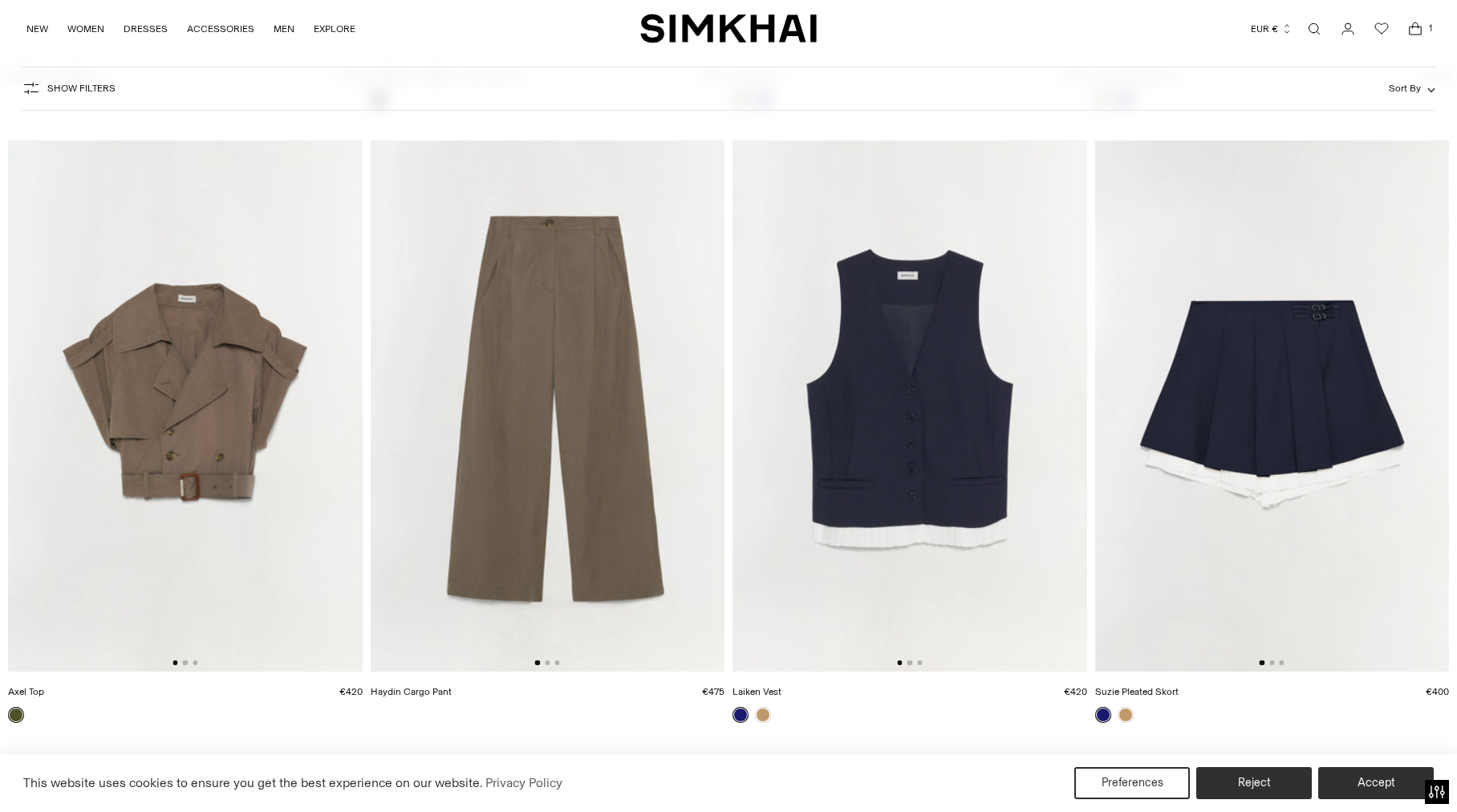
click at [594, 367] on img at bounding box center [548, 406] width 354 height 531
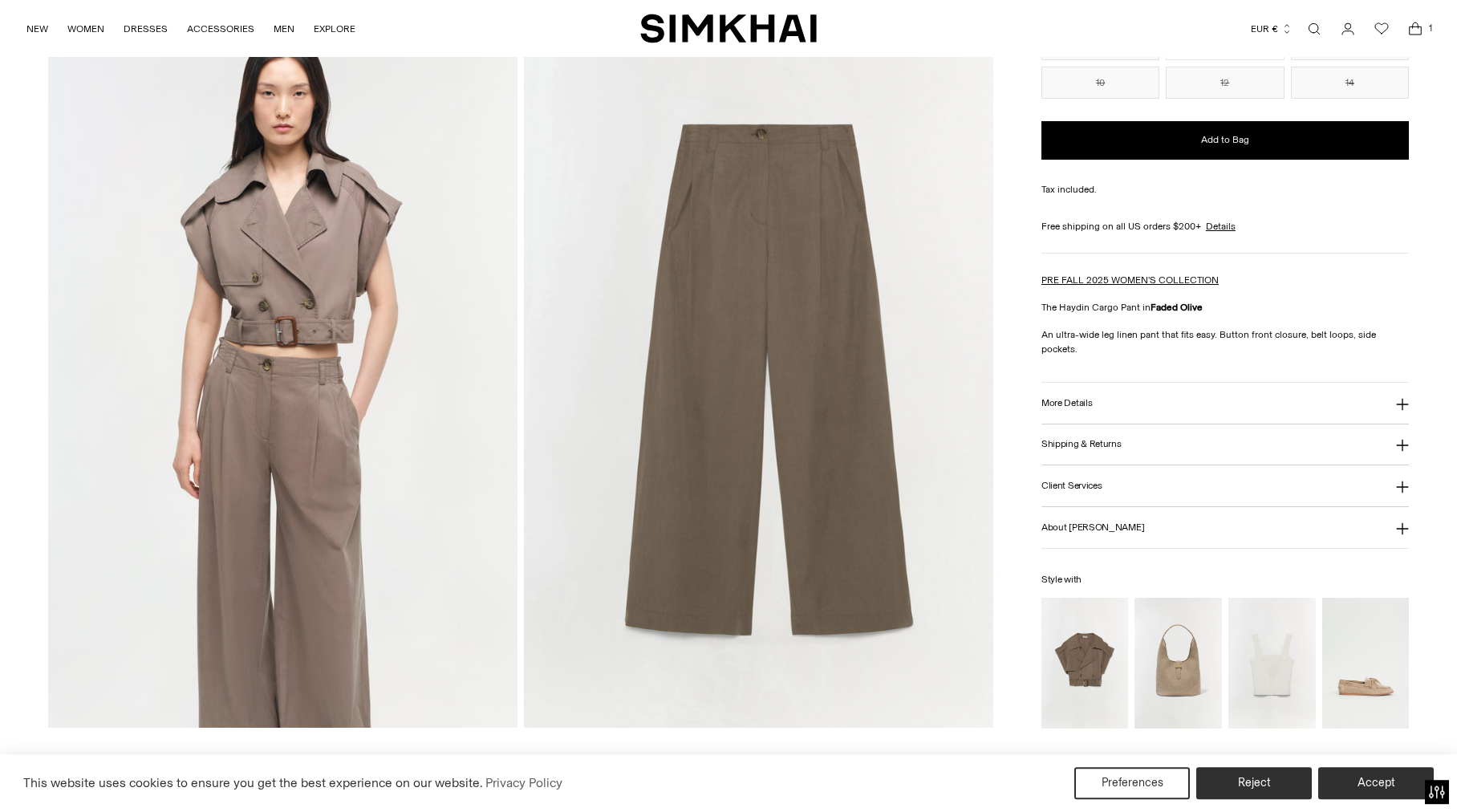
scroll to position [1525, 0]
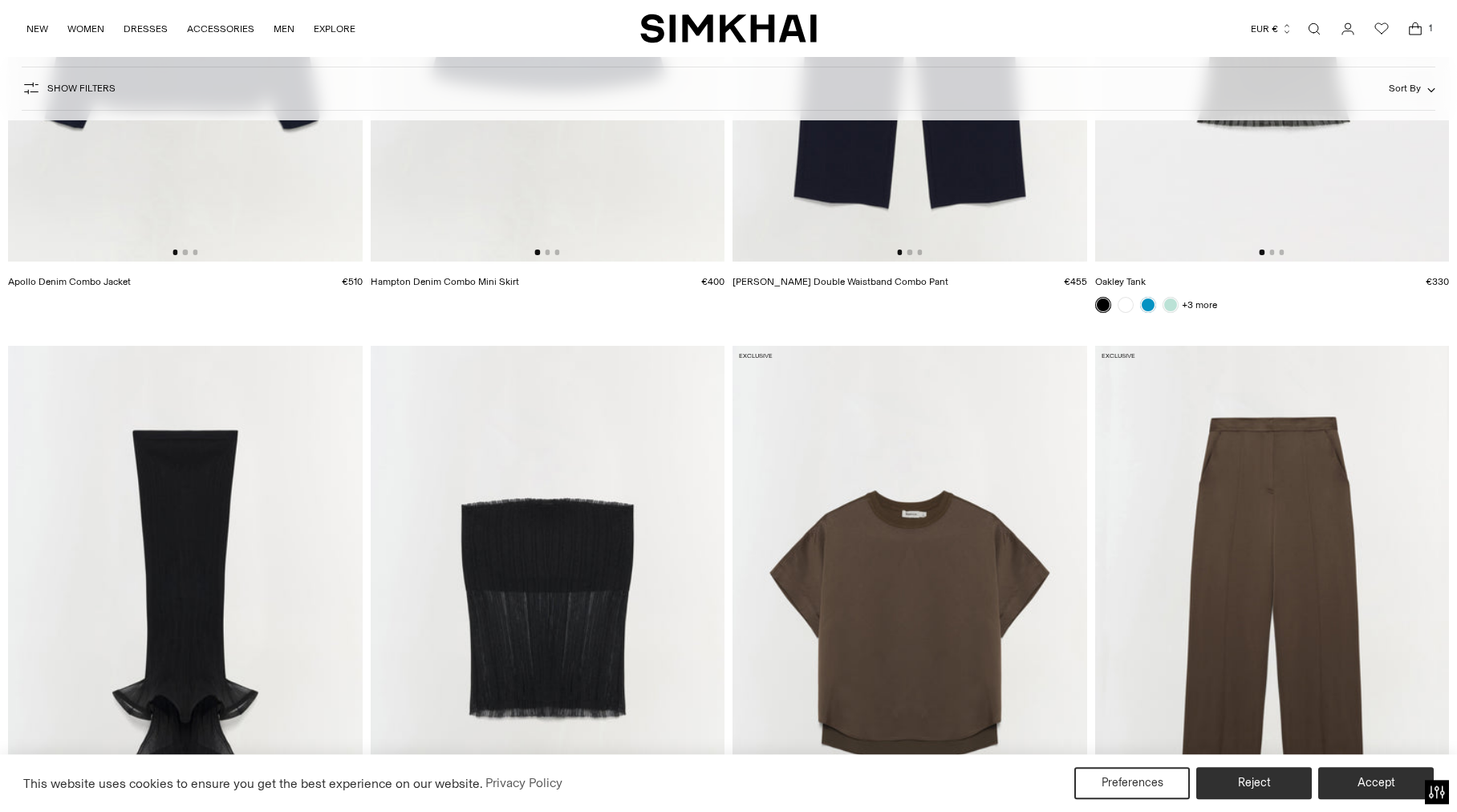
scroll to position [6777, 0]
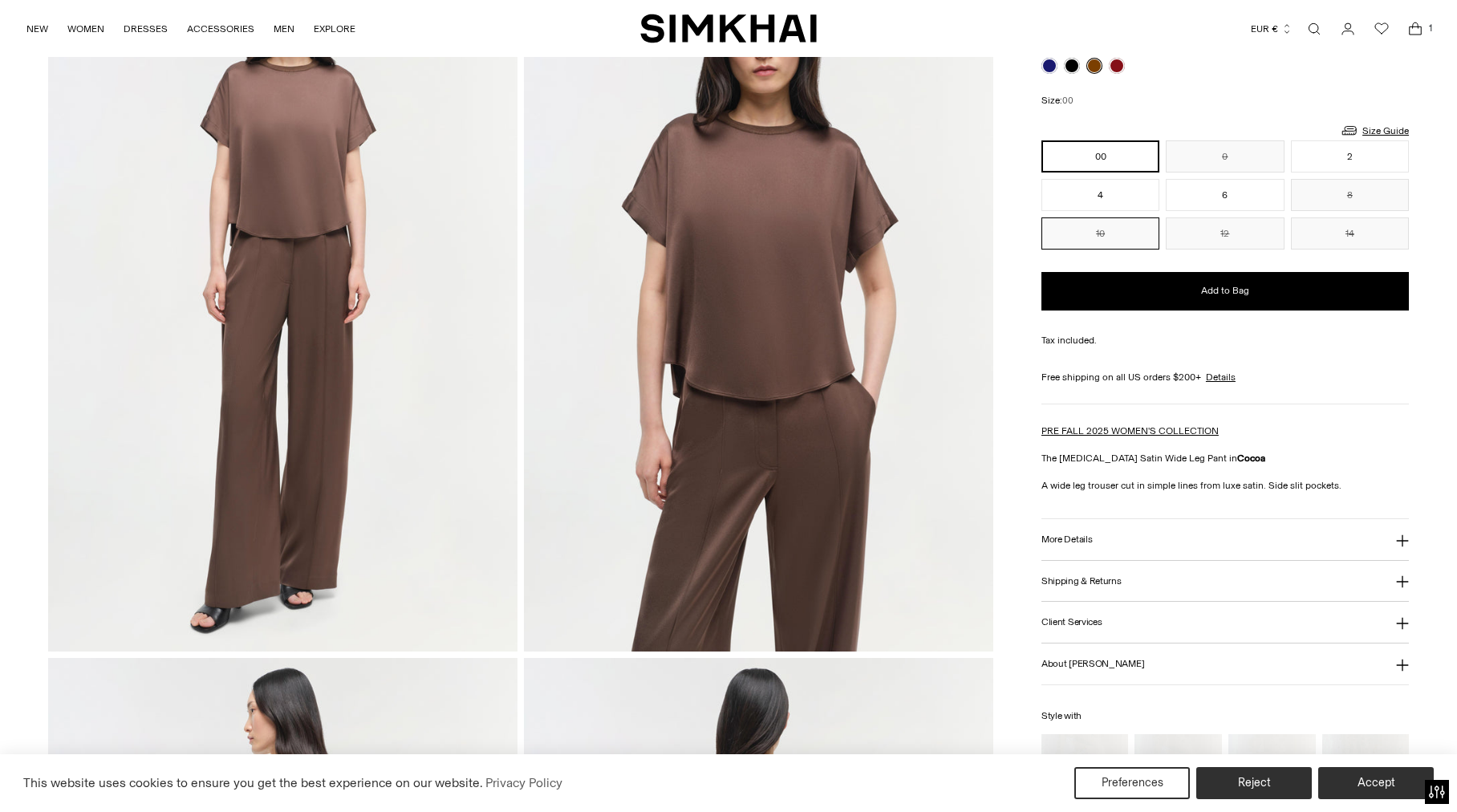
scroll to position [169, 0]
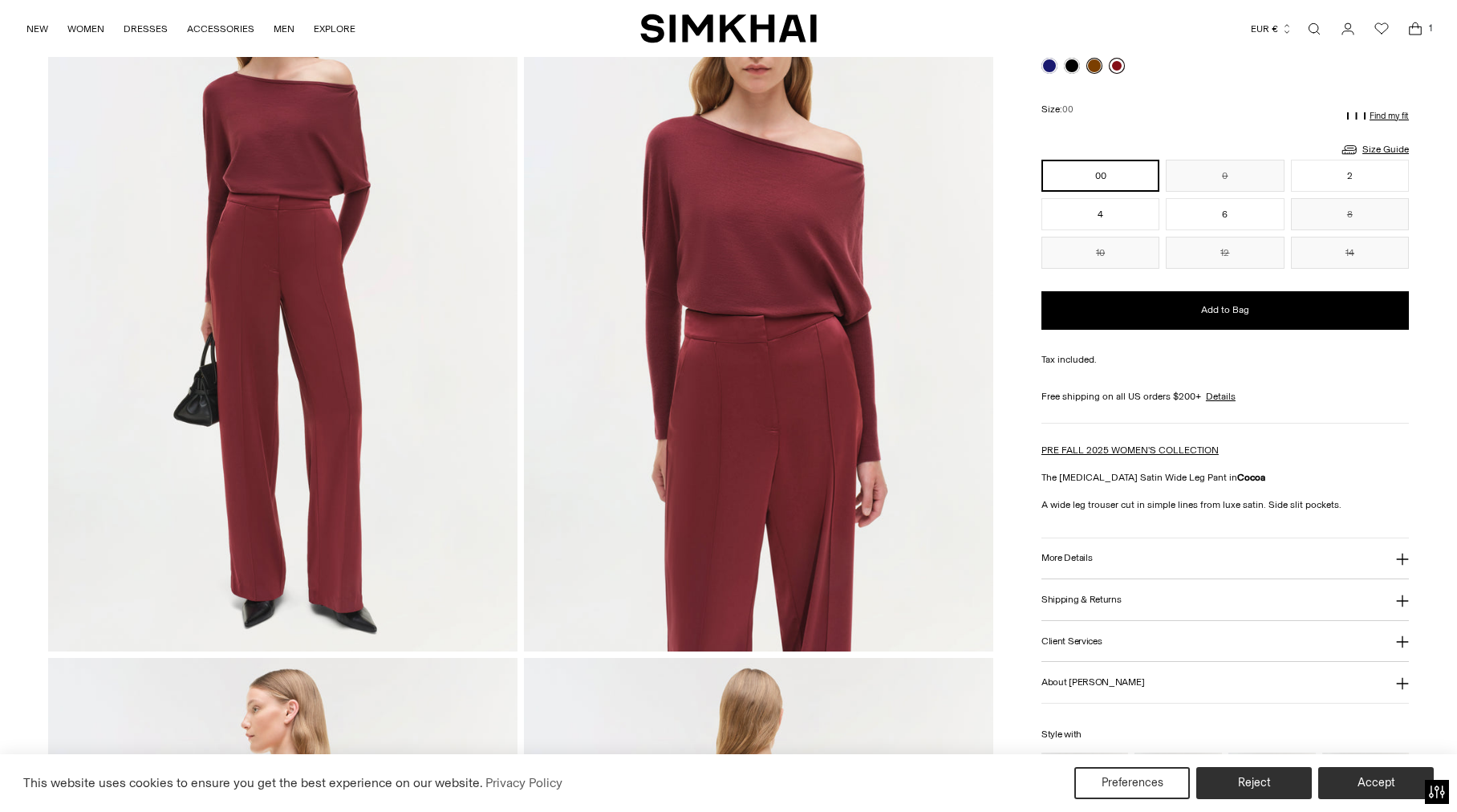
click at [1115, 68] on link at bounding box center [1116, 66] width 16 height 16
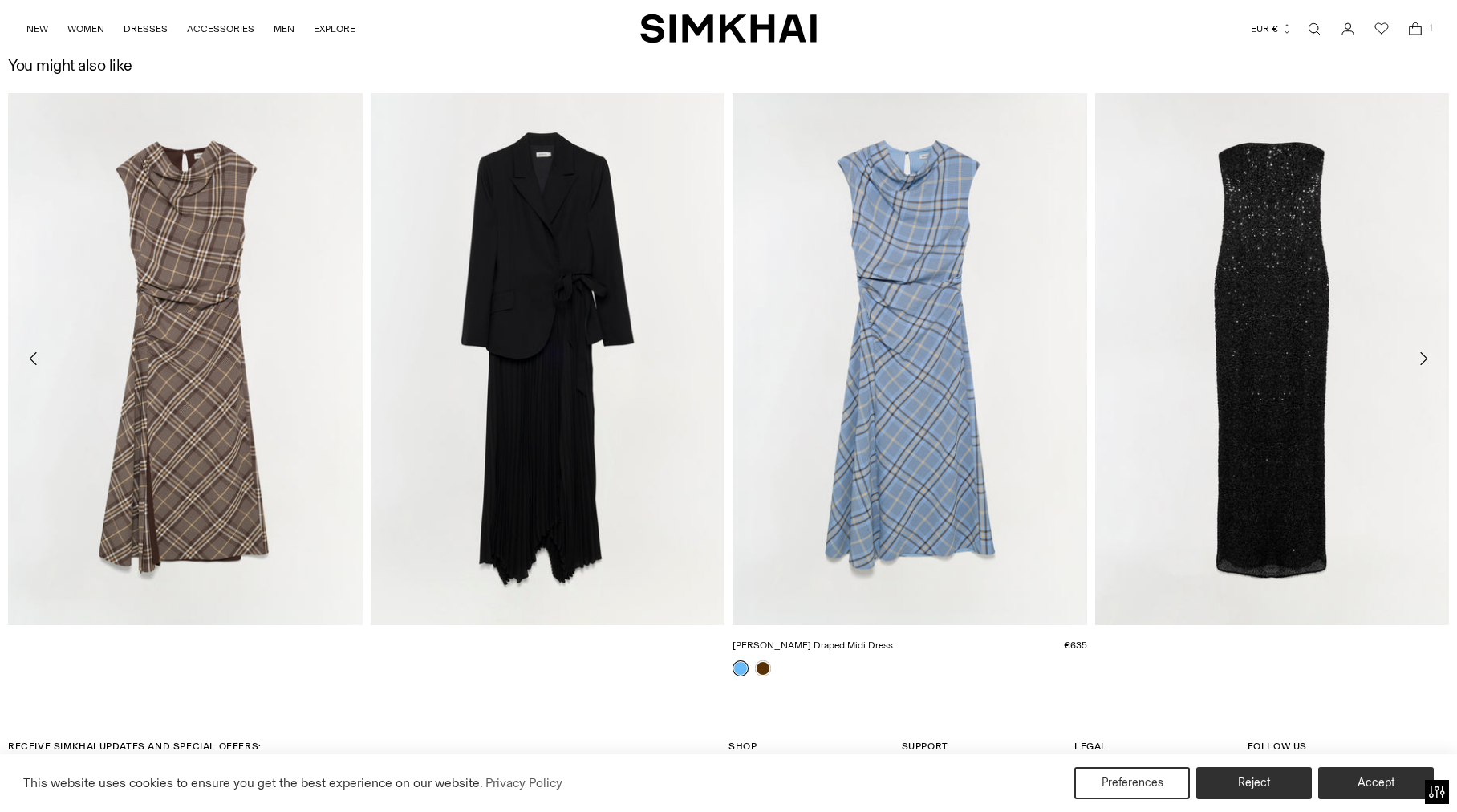
scroll to position [3049, 0]
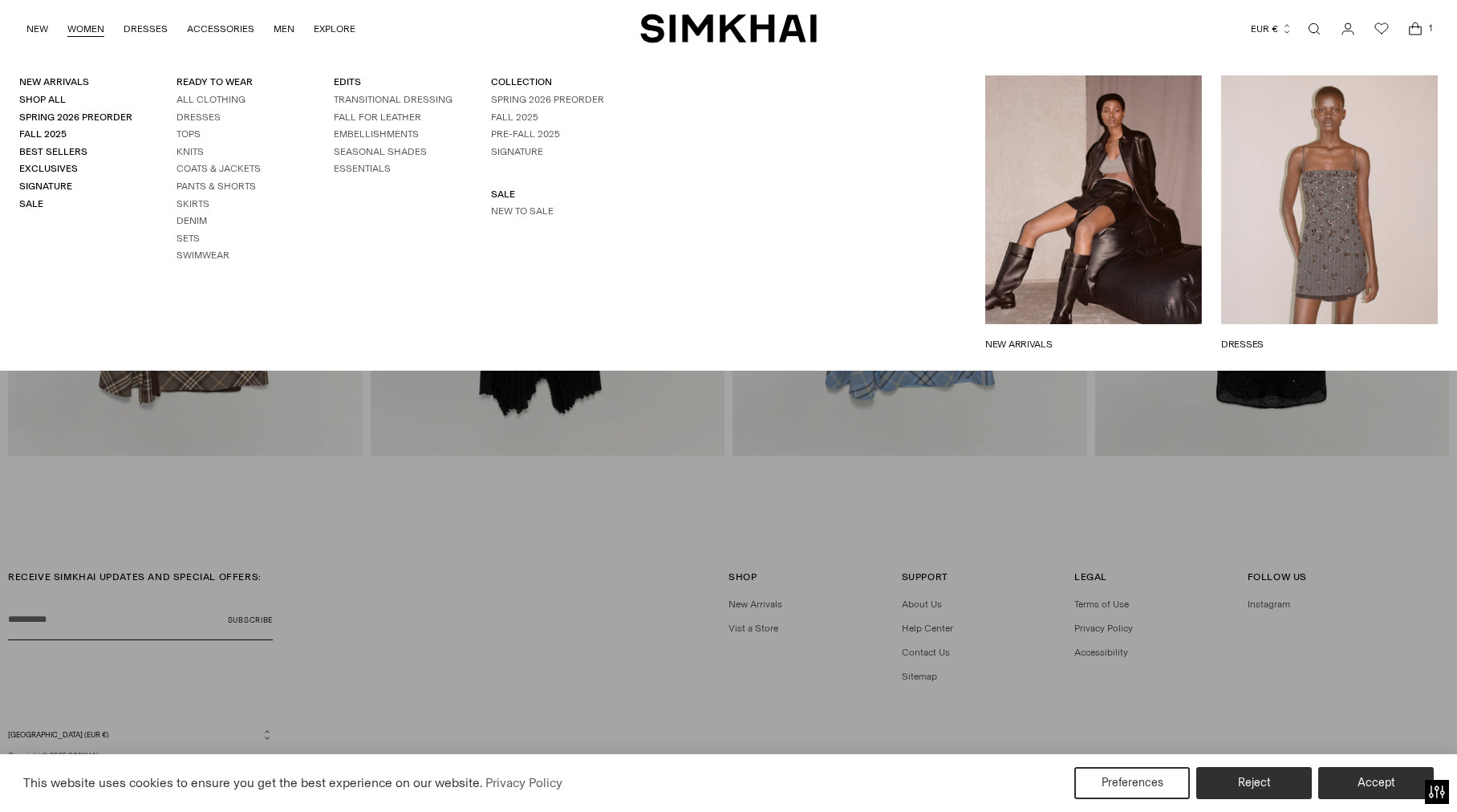
click at [30, 198] on h4 "Sale" at bounding box center [79, 205] width 119 height 14
click at [33, 205] on link "Sale" at bounding box center [32, 203] width 24 height 11
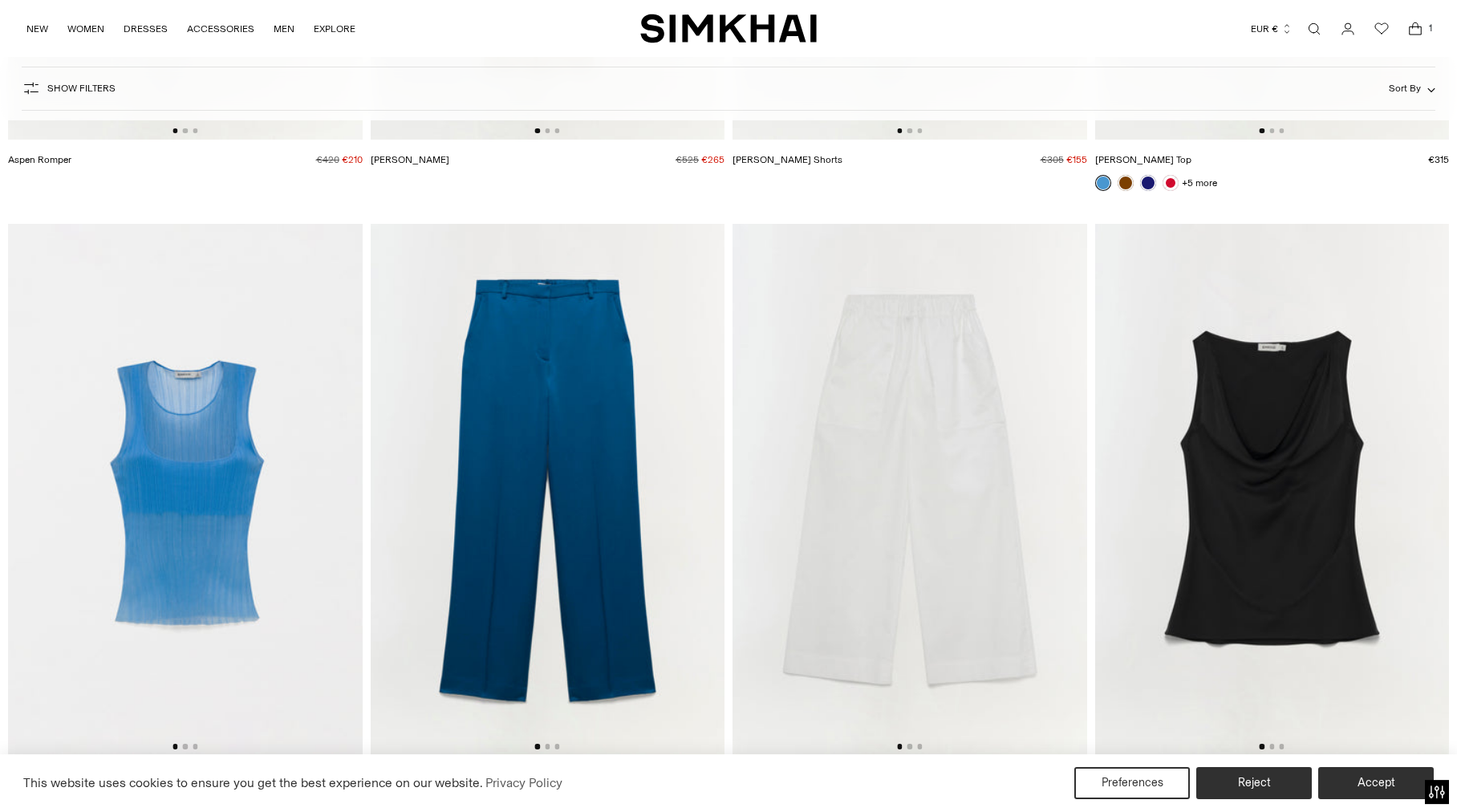
scroll to position [8471, 0]
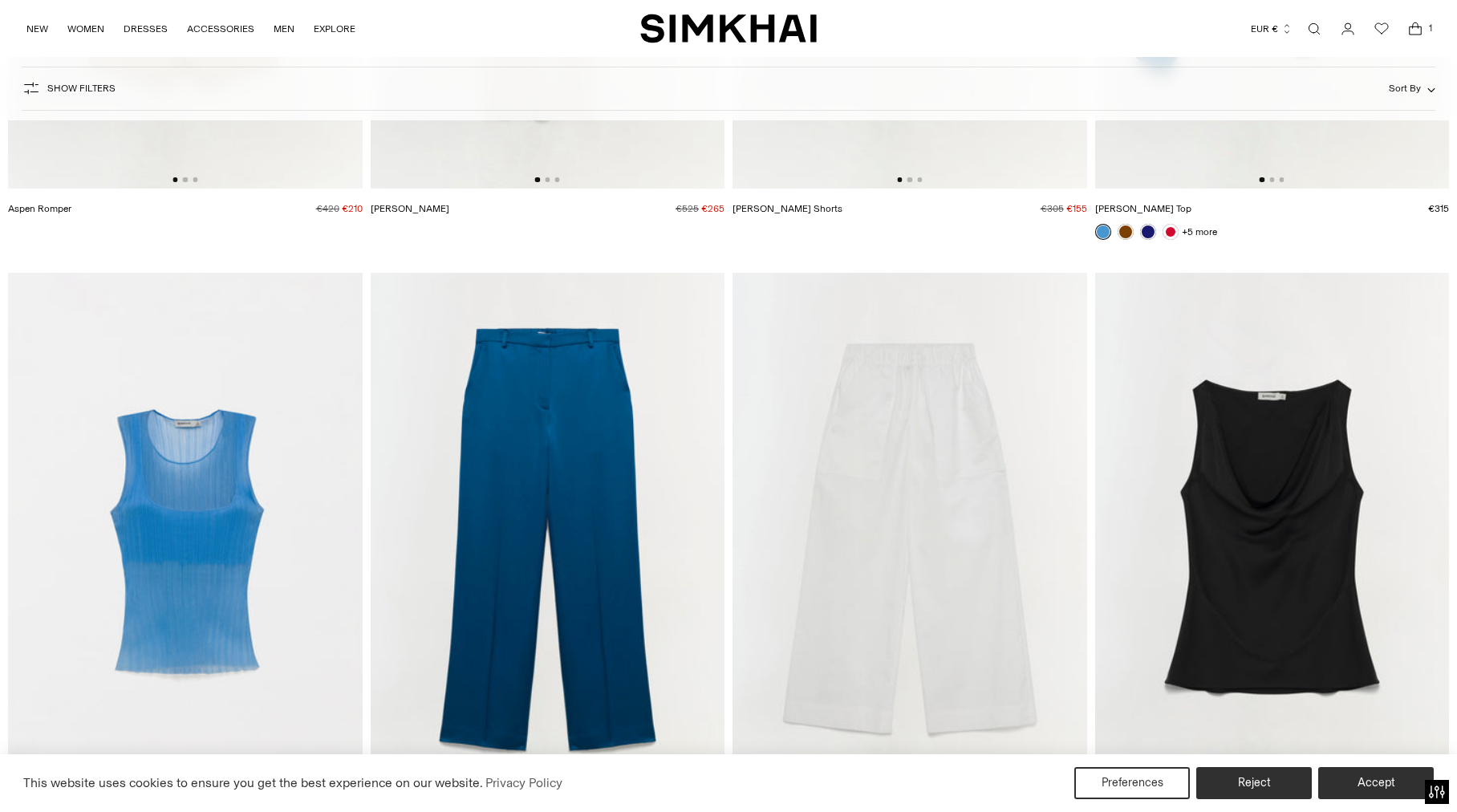
click at [593, 454] on img at bounding box center [548, 538] width 354 height 531
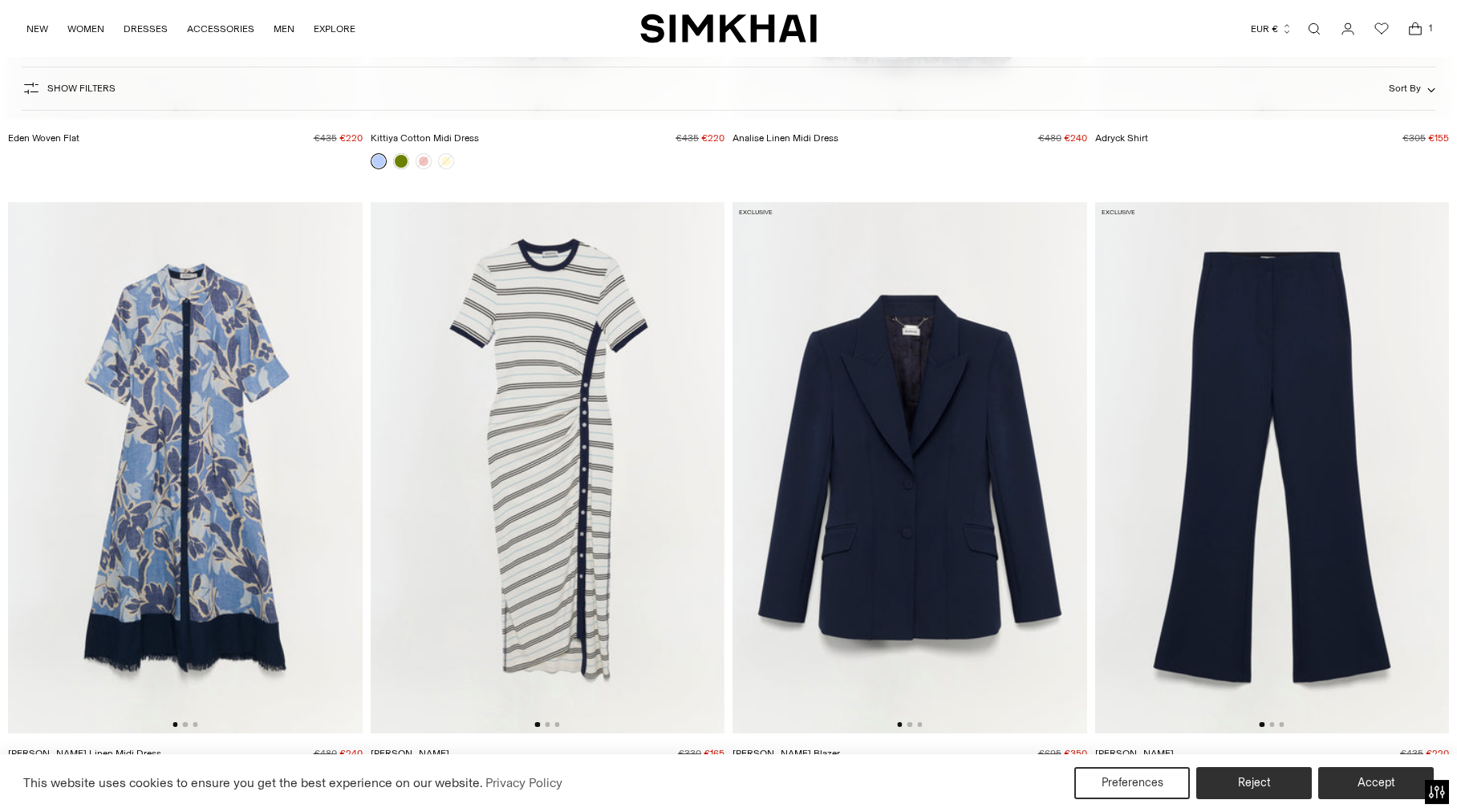
scroll to position [15249, 0]
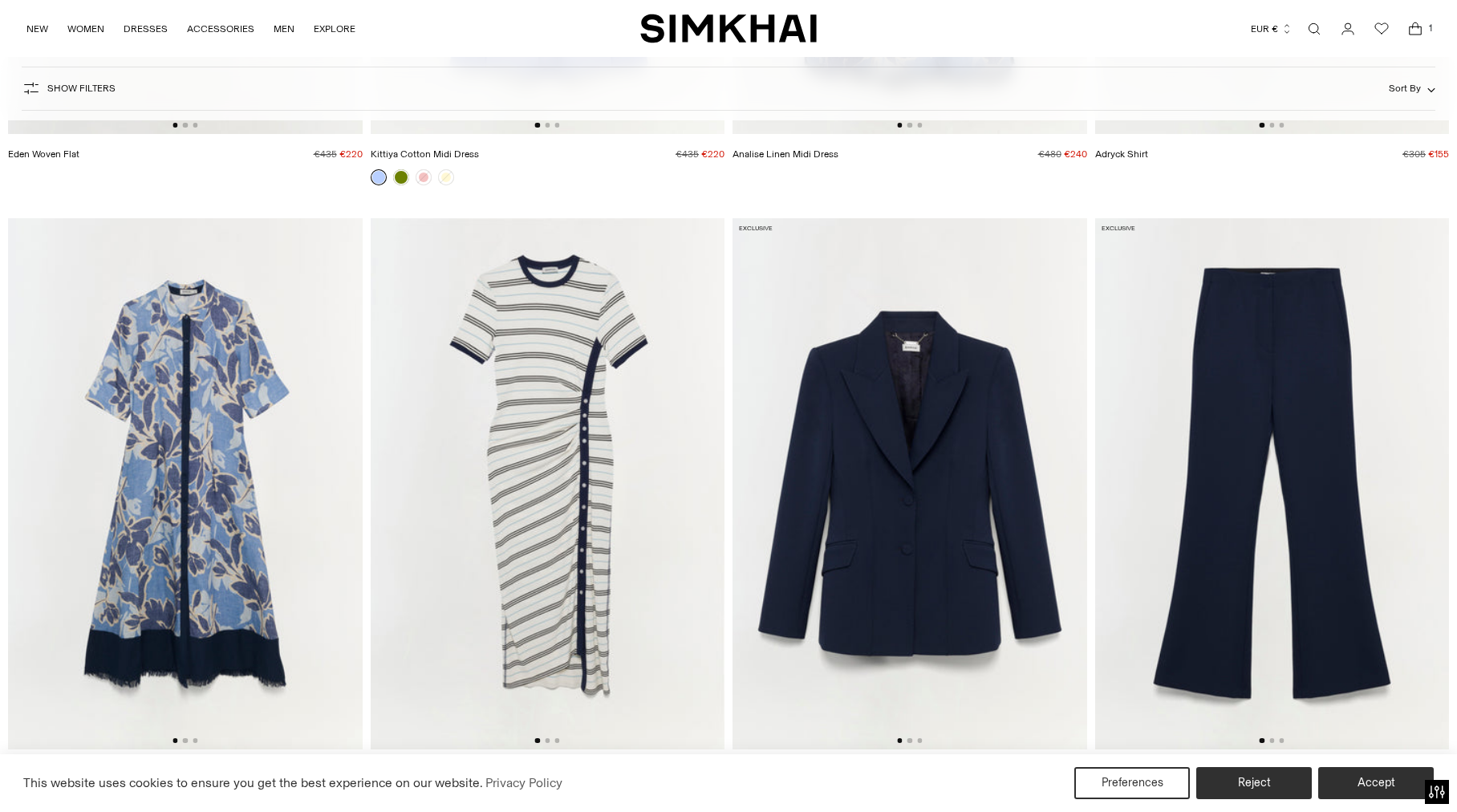
click at [942, 454] on img at bounding box center [910, 484] width 354 height 531
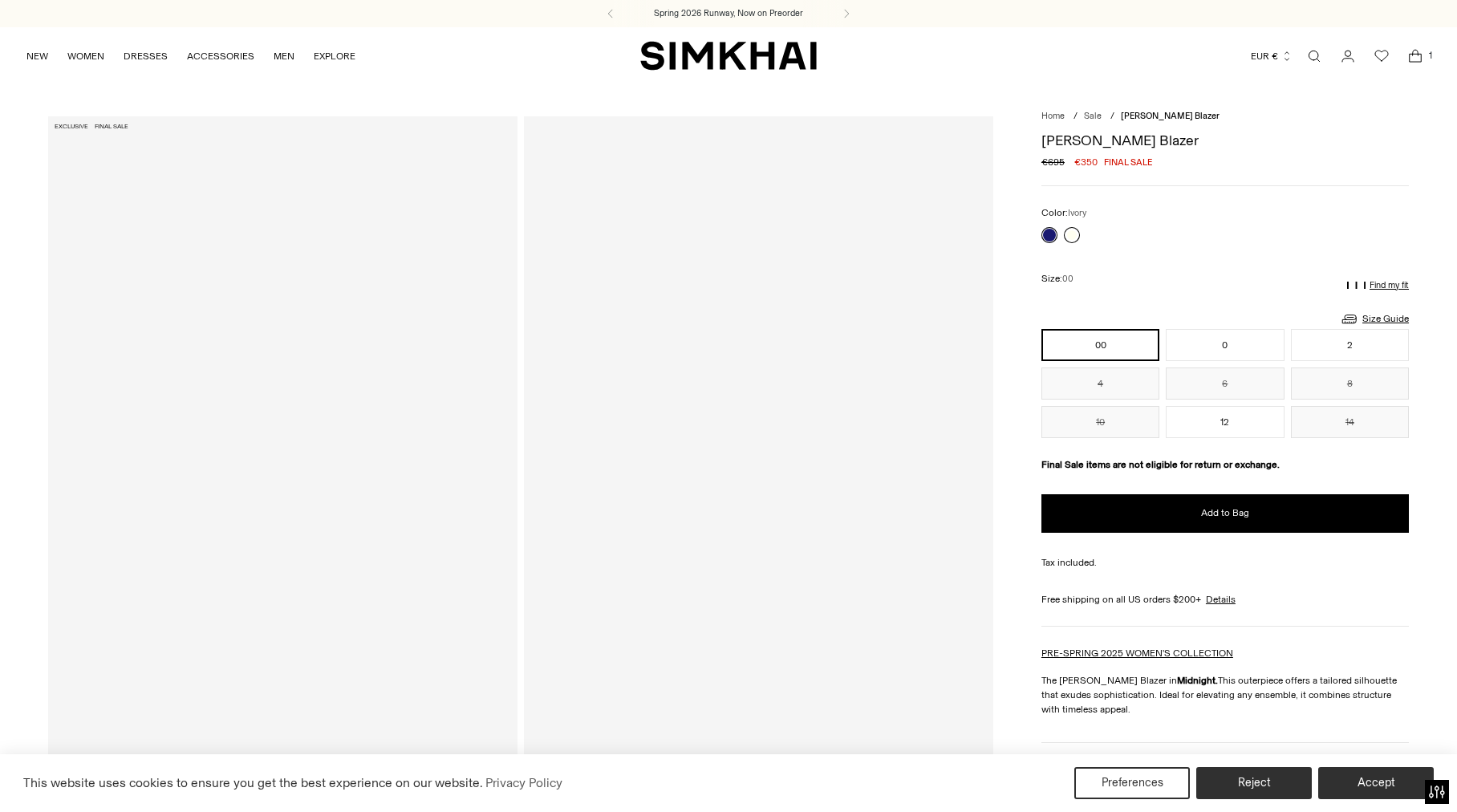
click at [1072, 236] on link at bounding box center [1072, 235] width 16 height 16
